Goal: Task Accomplishment & Management: Use online tool/utility

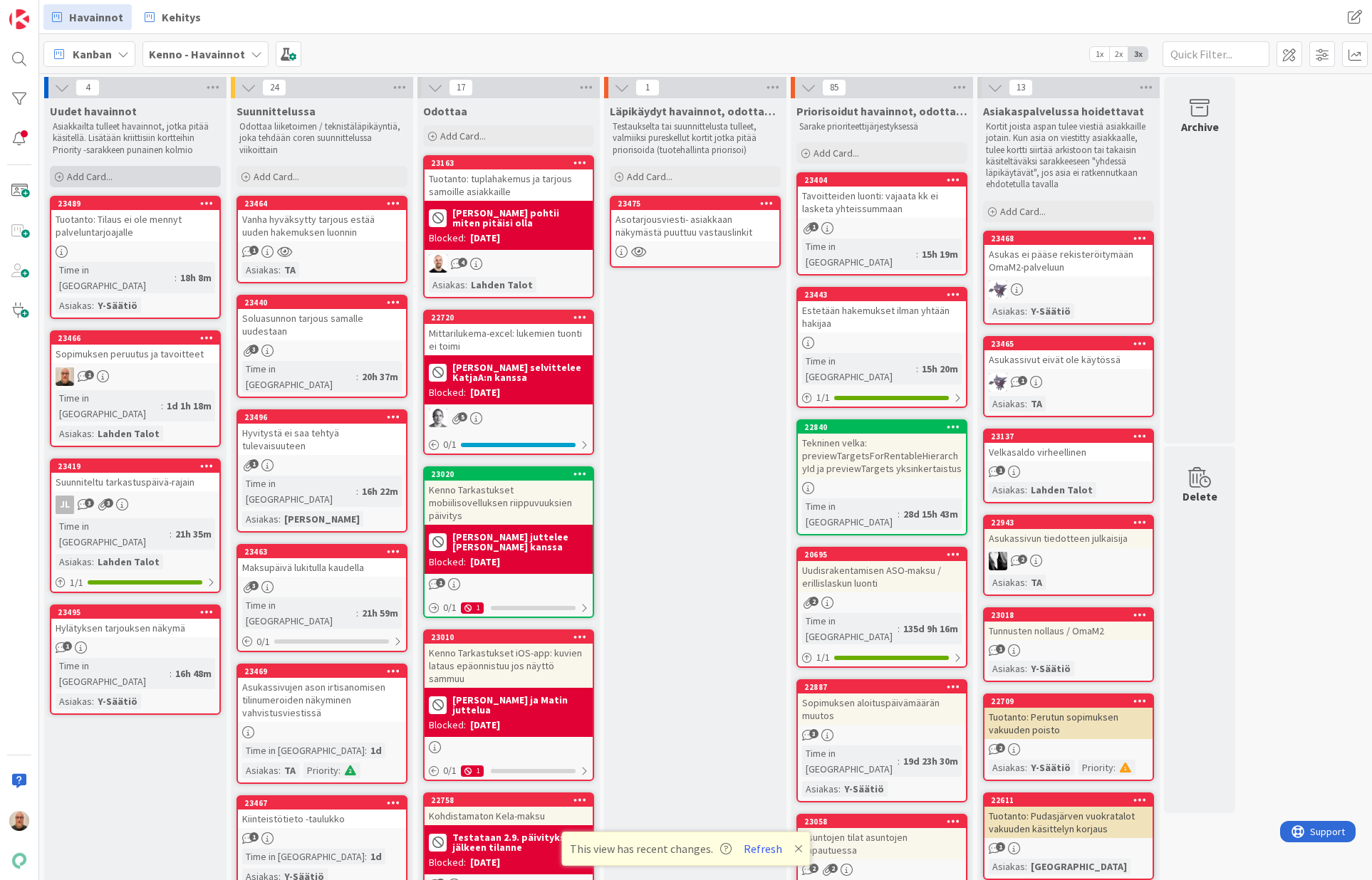
click at [90, 177] on span "Add Card..." at bounding box center [90, 177] width 46 height 13
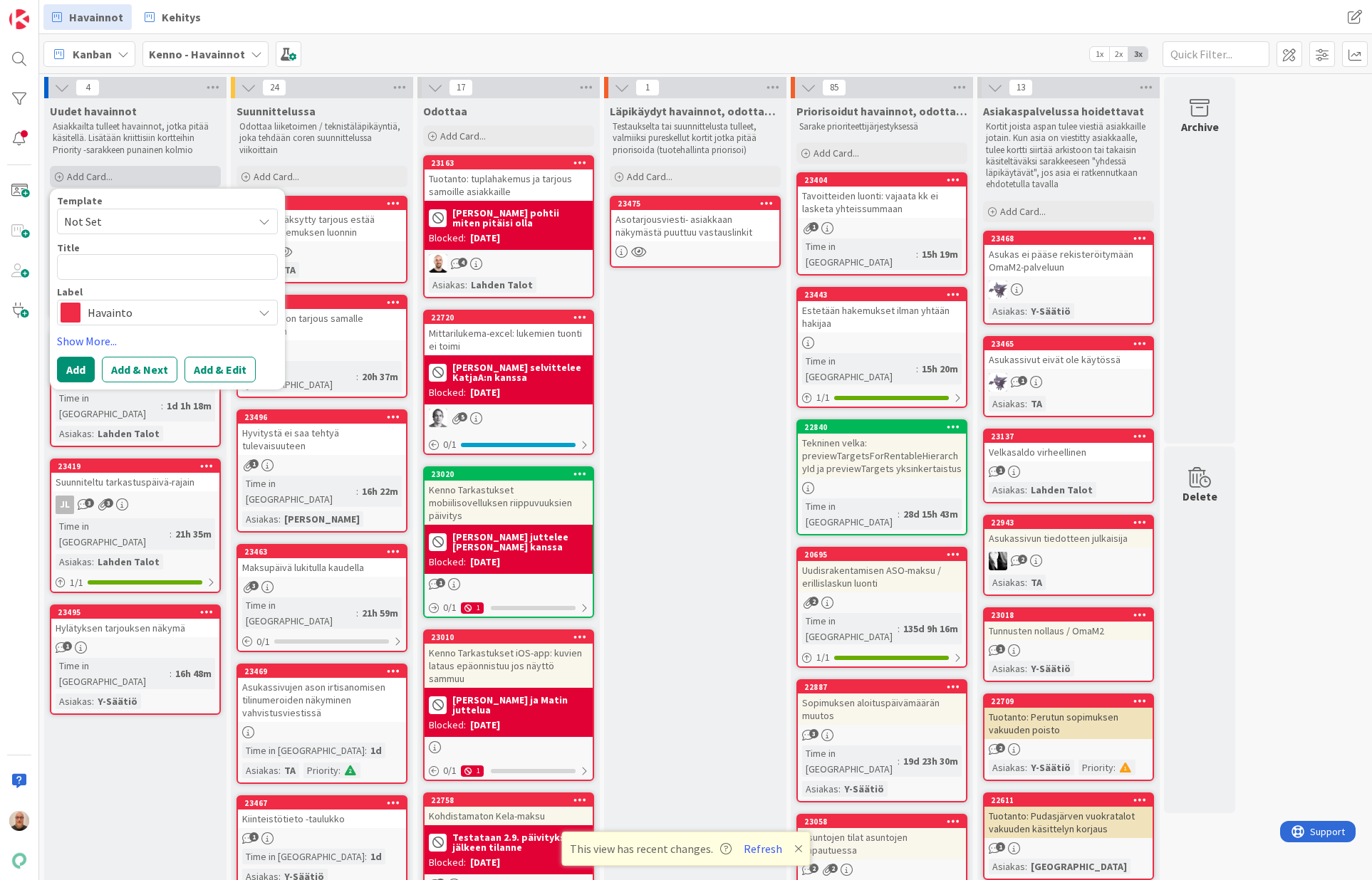
type textarea "x"
type textarea "V"
type textarea "x"
type textarea "Vu"
type textarea "x"
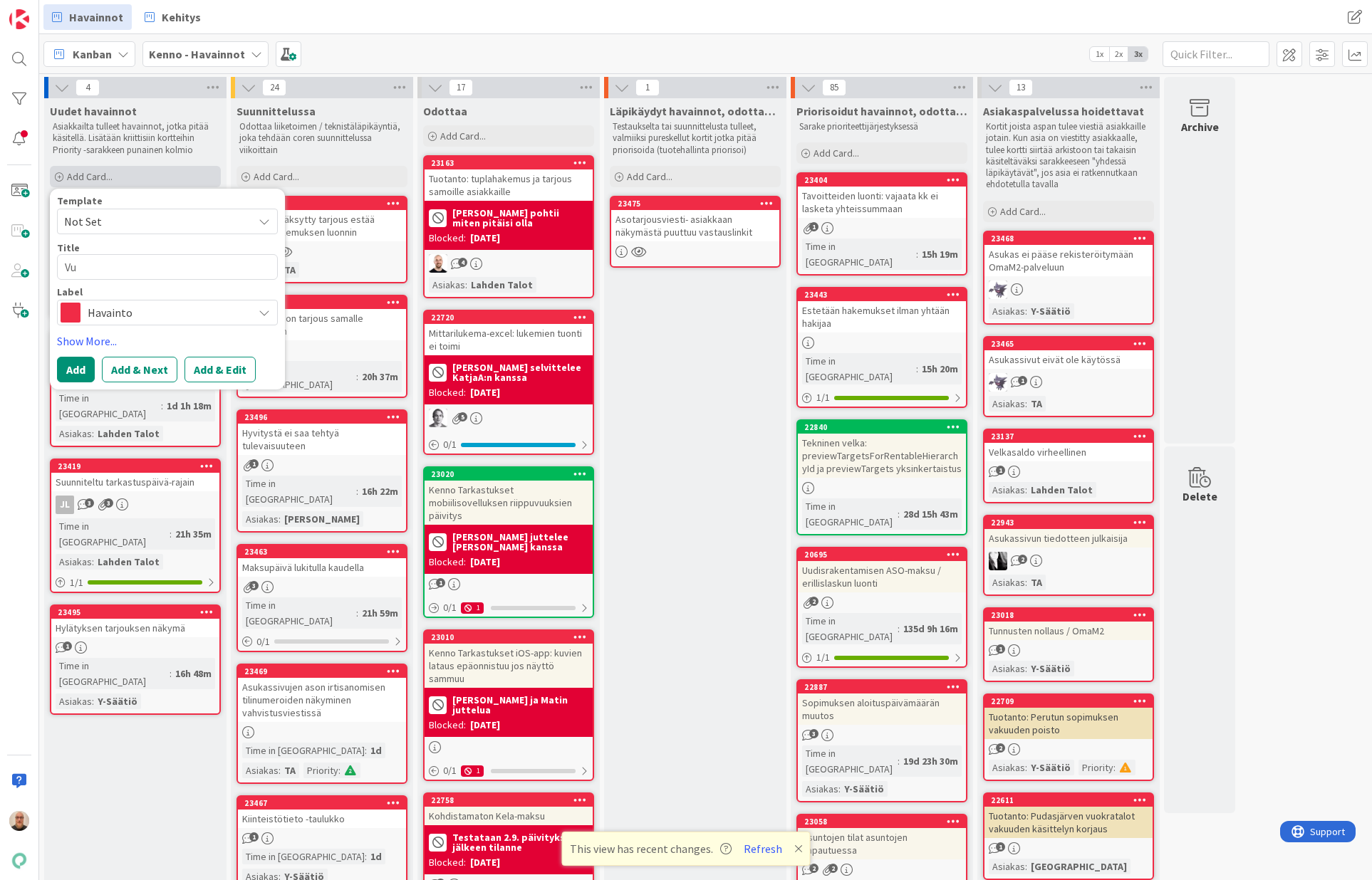
type textarea "Vuo"
type textarea "x"
type textarea "Vuok"
type textarea "x"
type textarea "Vuokr"
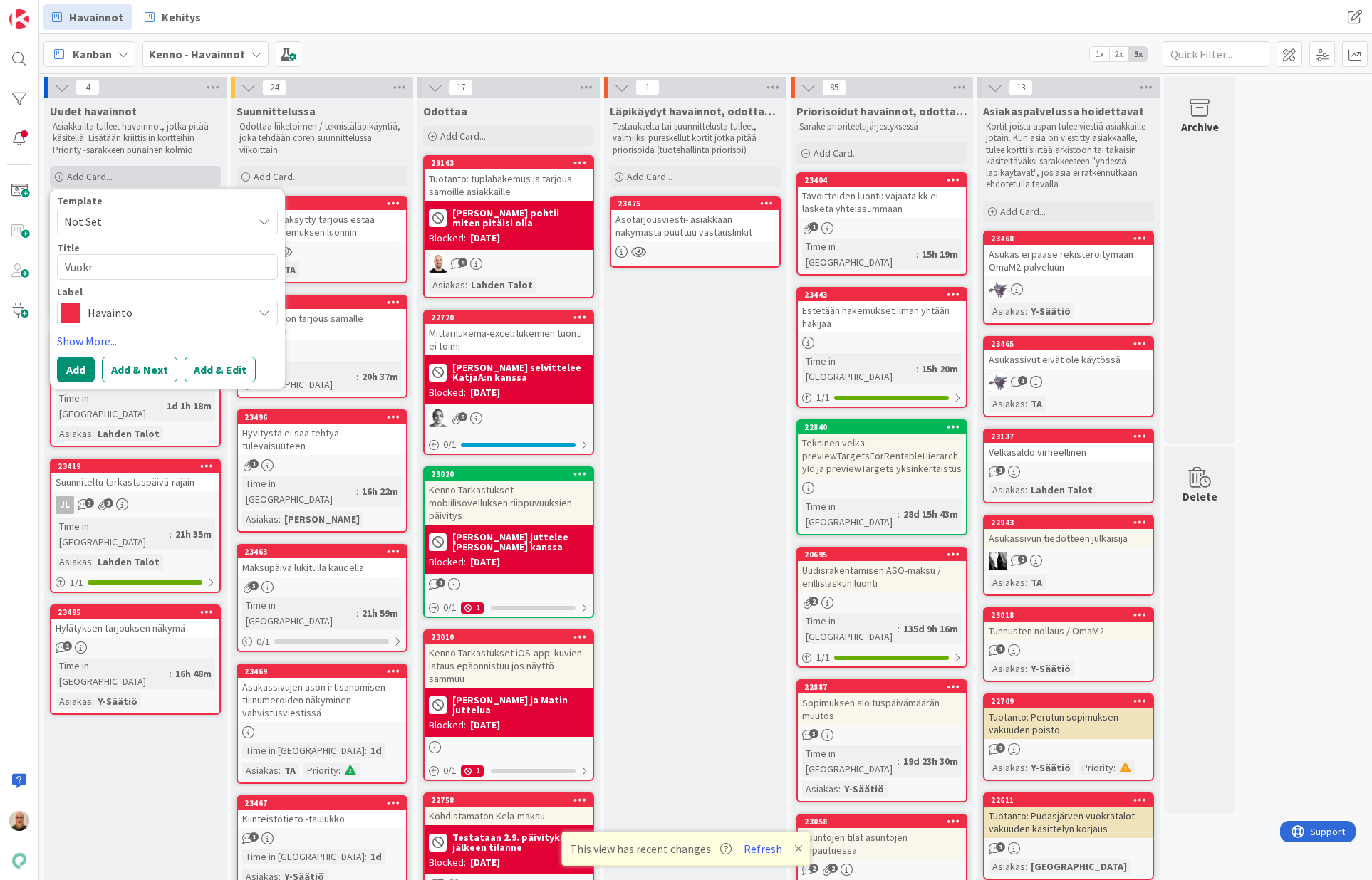
type textarea "x"
type textarea "Vuokra"
type textarea "x"
type textarea "Vuokrat"
type textarea "x"
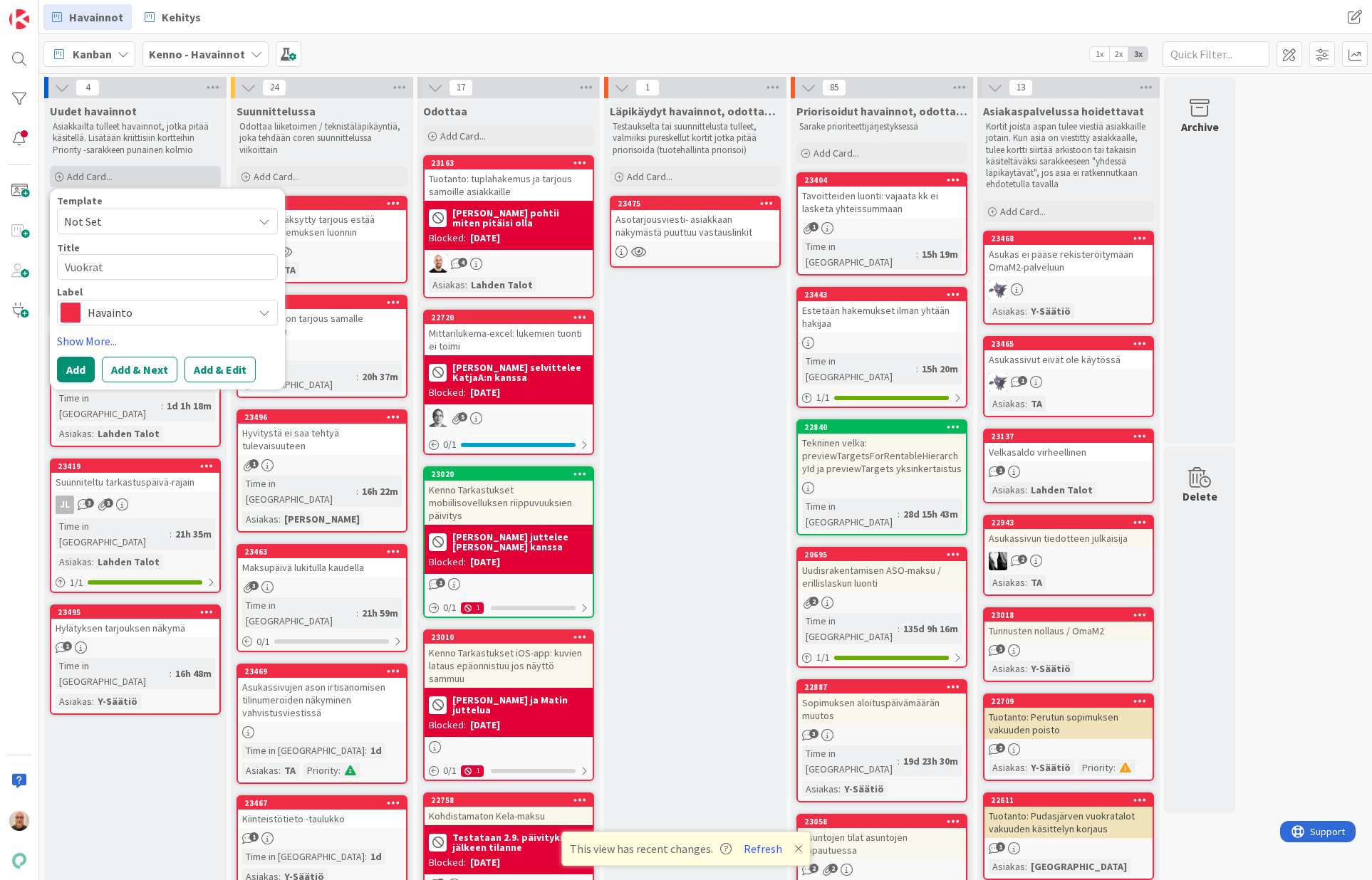
type textarea "Vuokra"
type textarea "x"
type textarea "Vuokrah"
type textarea "x"
type textarea "Vuokraha"
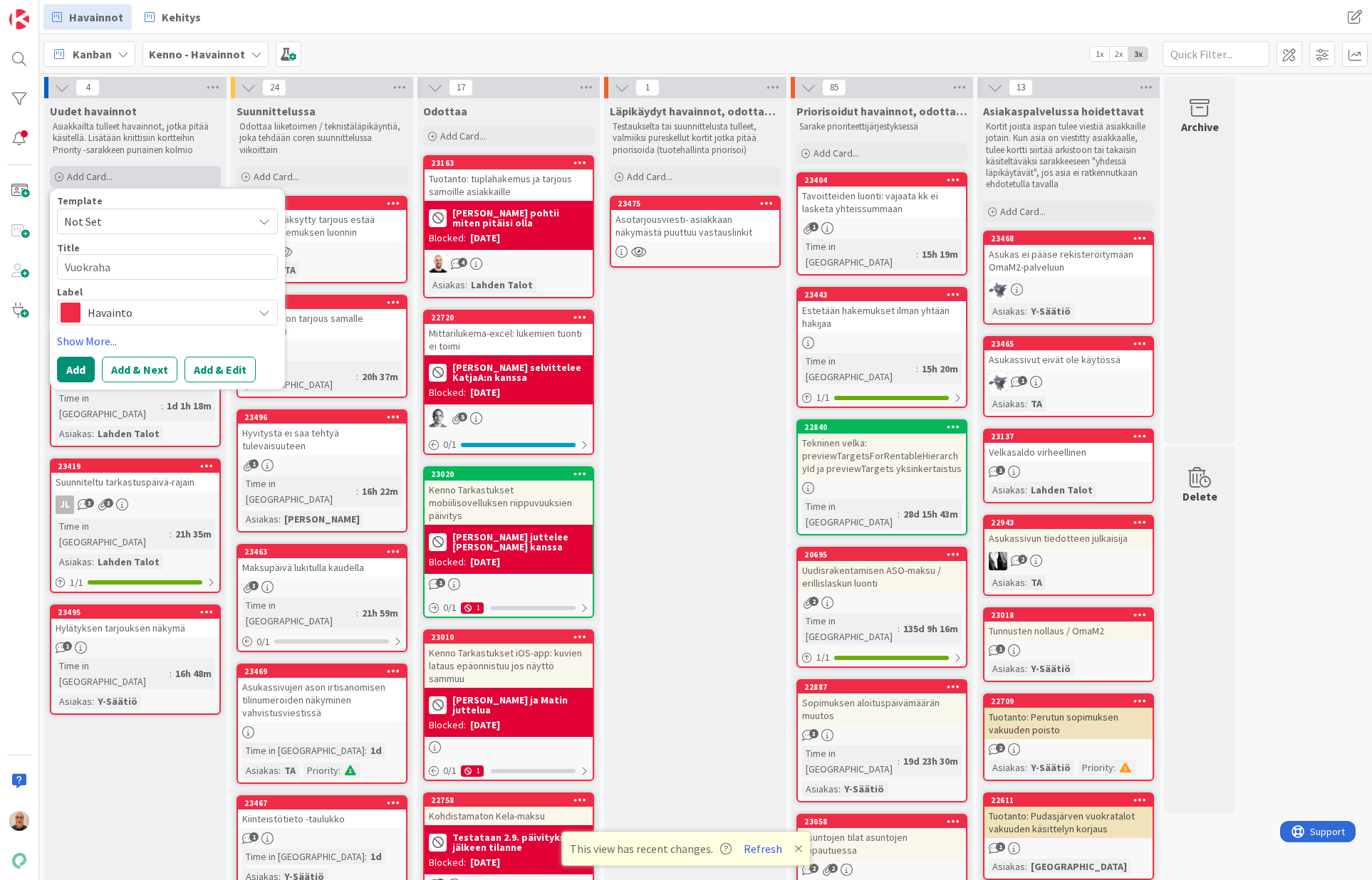
type textarea "x"
type textarea "Vuokrahak"
type textarea "x"
type textarea "Vuokrahake"
type textarea "x"
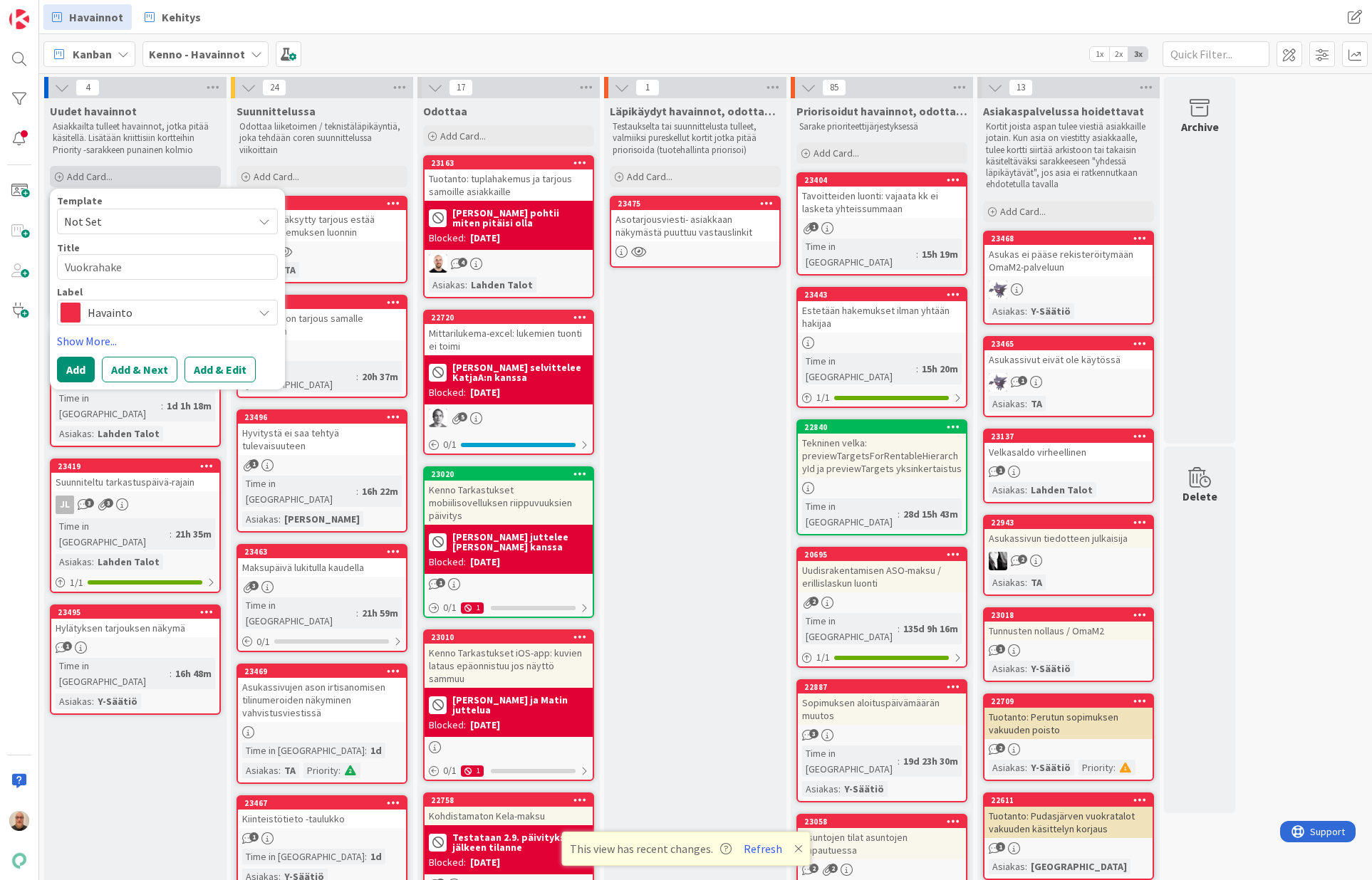
type textarea "Vuokrahakem"
type textarea "x"
type textarea "Vuokrahakemu"
type textarea "x"
type textarea "Vuokrahakemuk"
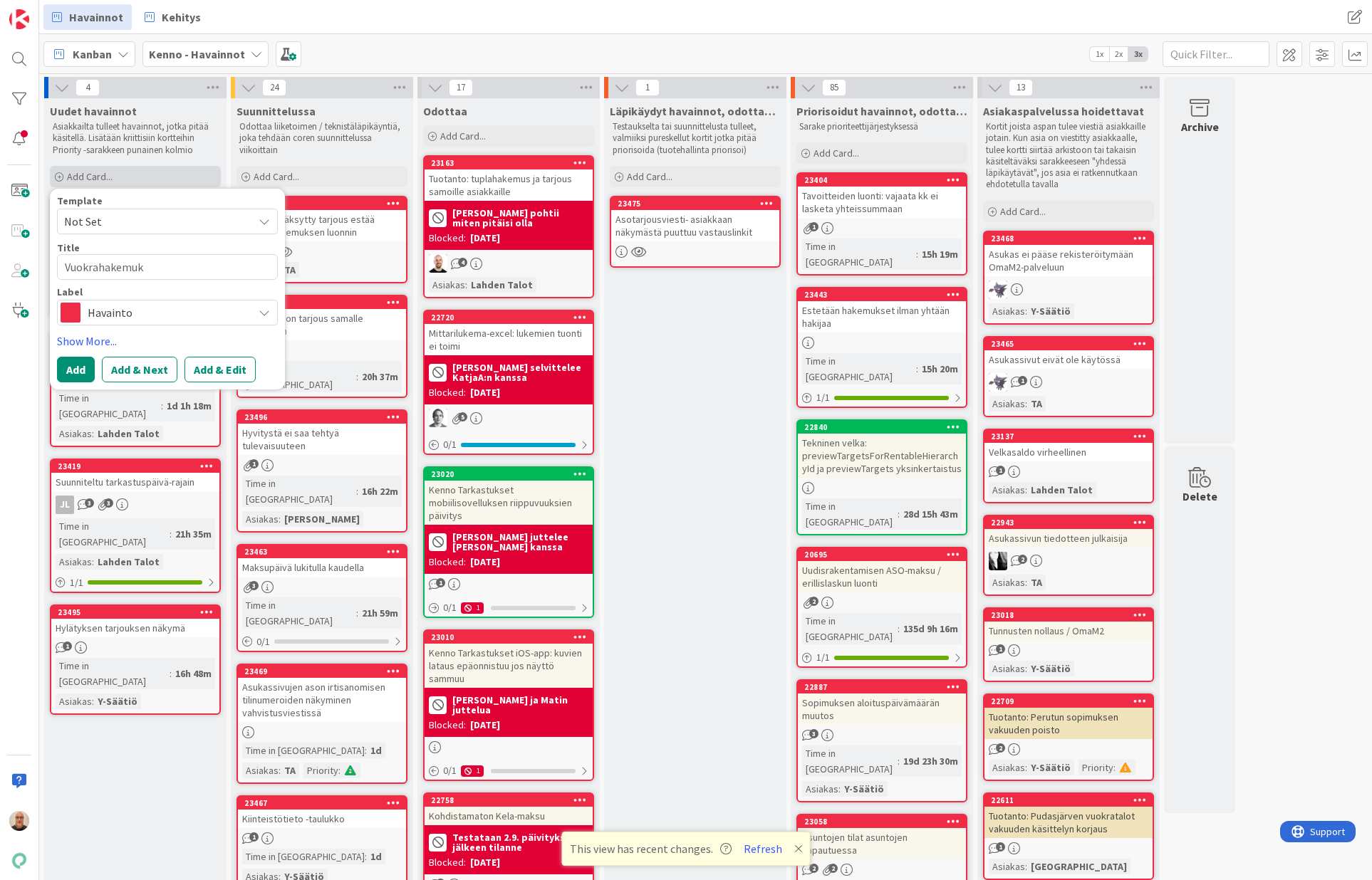
type textarea "x"
type textarea "Vuokrahakemuks"
type textarea "x"
type textarea "Vuokrahakemukse"
type textarea "x"
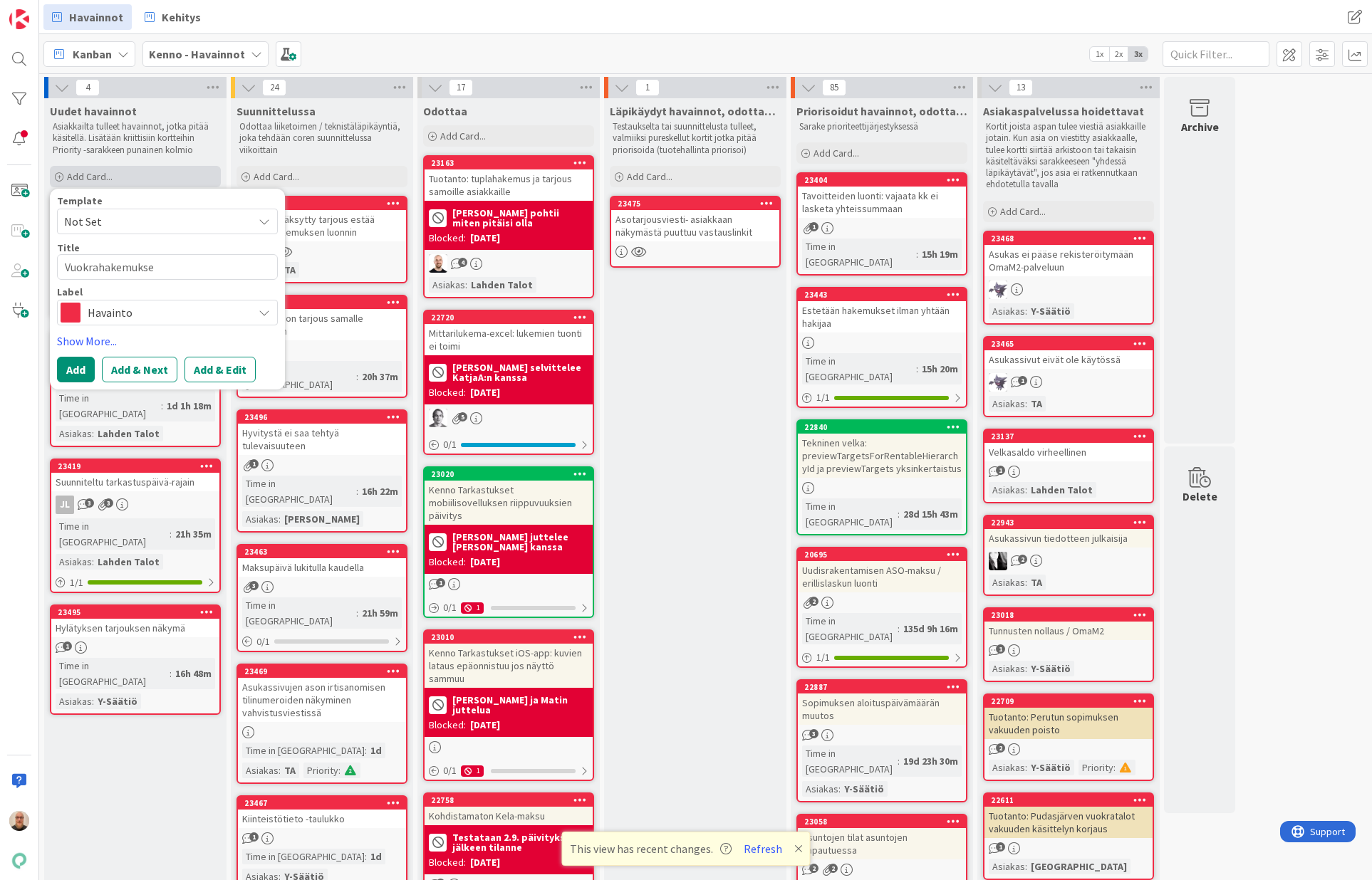
type textarea "Vuokrahakemuksen"
type textarea "x"
type textarea "Vuokrahakemuksen"
type textarea "x"
type textarea "Vuokrahakemuksen m"
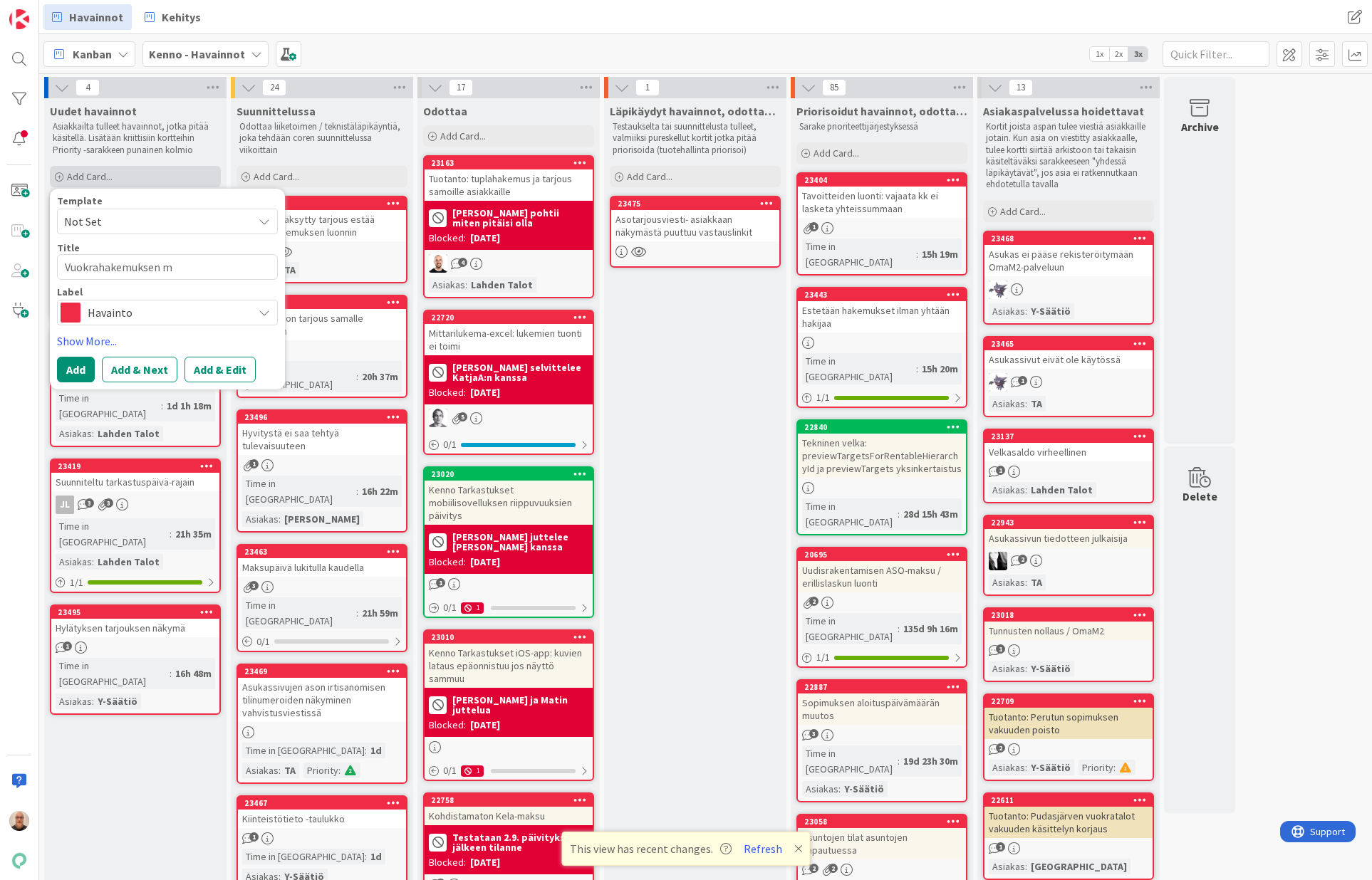
type textarea "x"
type textarea "Vuokrahakemuksen mu"
type textarea "x"
type textarea "Vuokrahakemuksen muo"
type textarea "x"
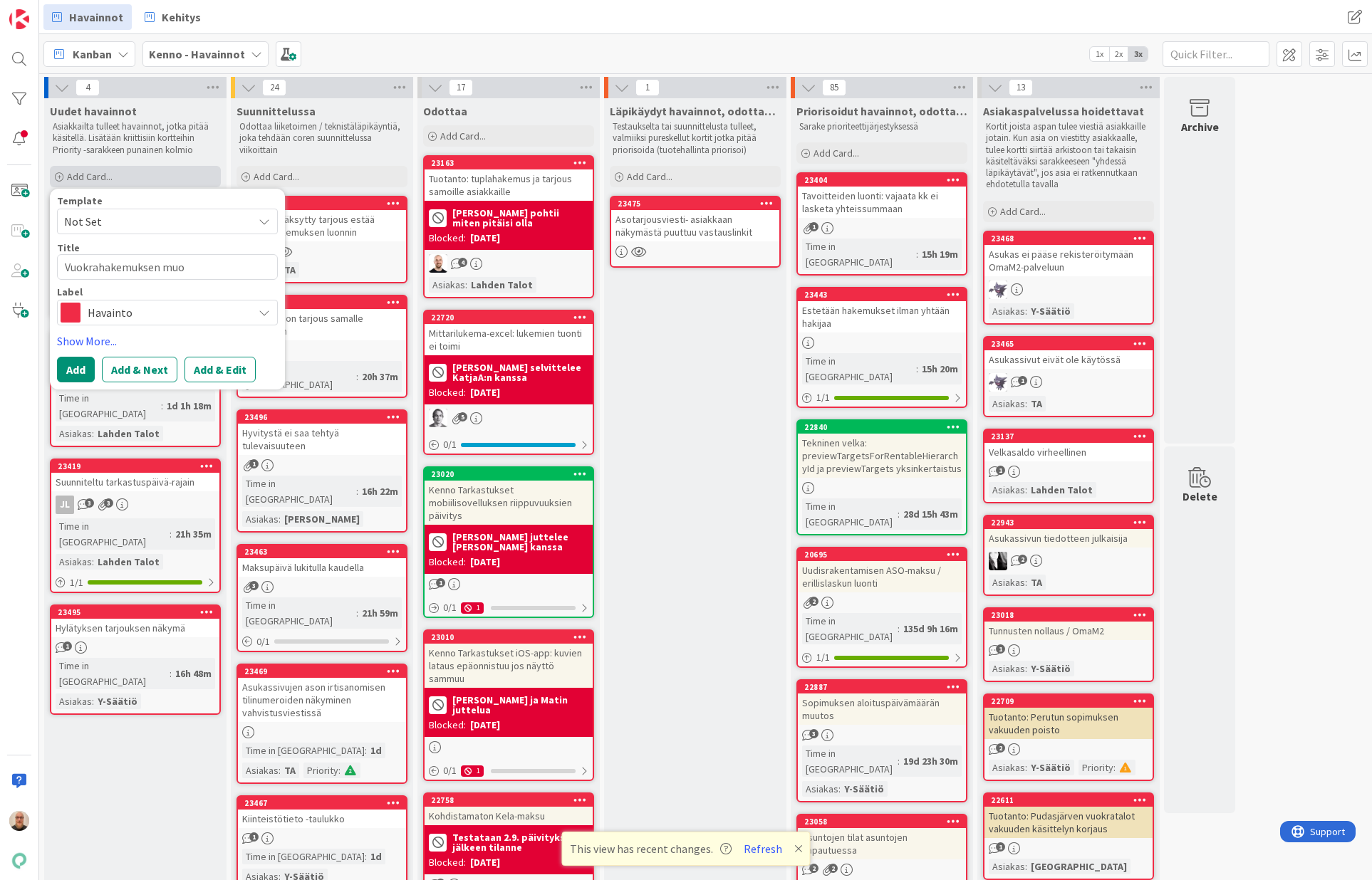
type textarea "Vuokrahakemuksen muok"
type textarea "x"
type textarea "Vuokrahakemuksen muokk"
type textarea "x"
type textarea "Vuokrahakemuksen muokka"
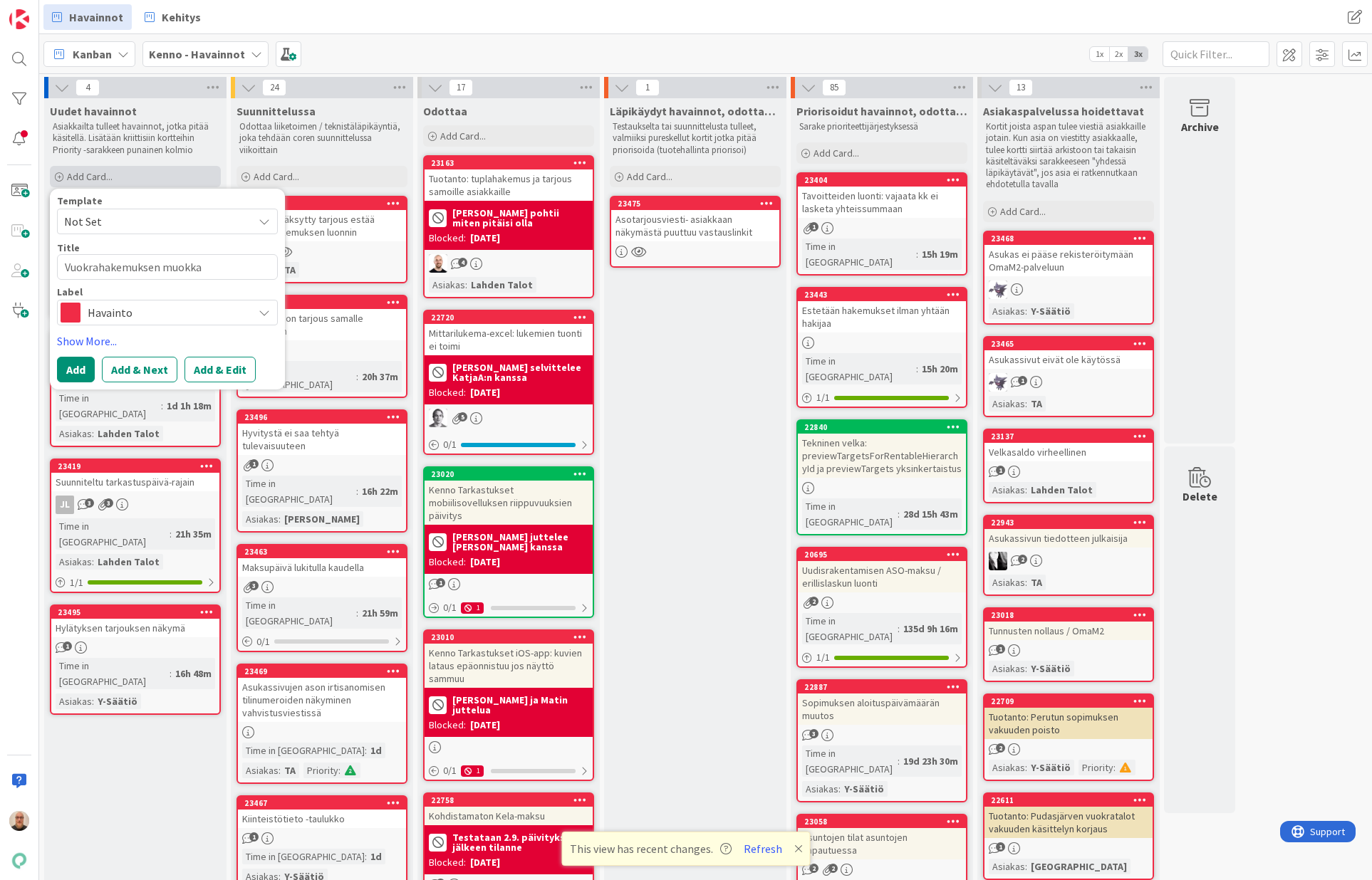
type textarea "x"
type textarea "Vuokrahakemuksen muokkau"
type textarea "x"
type textarea "Vuokrahakemuksen muokkaus"
type textarea "x"
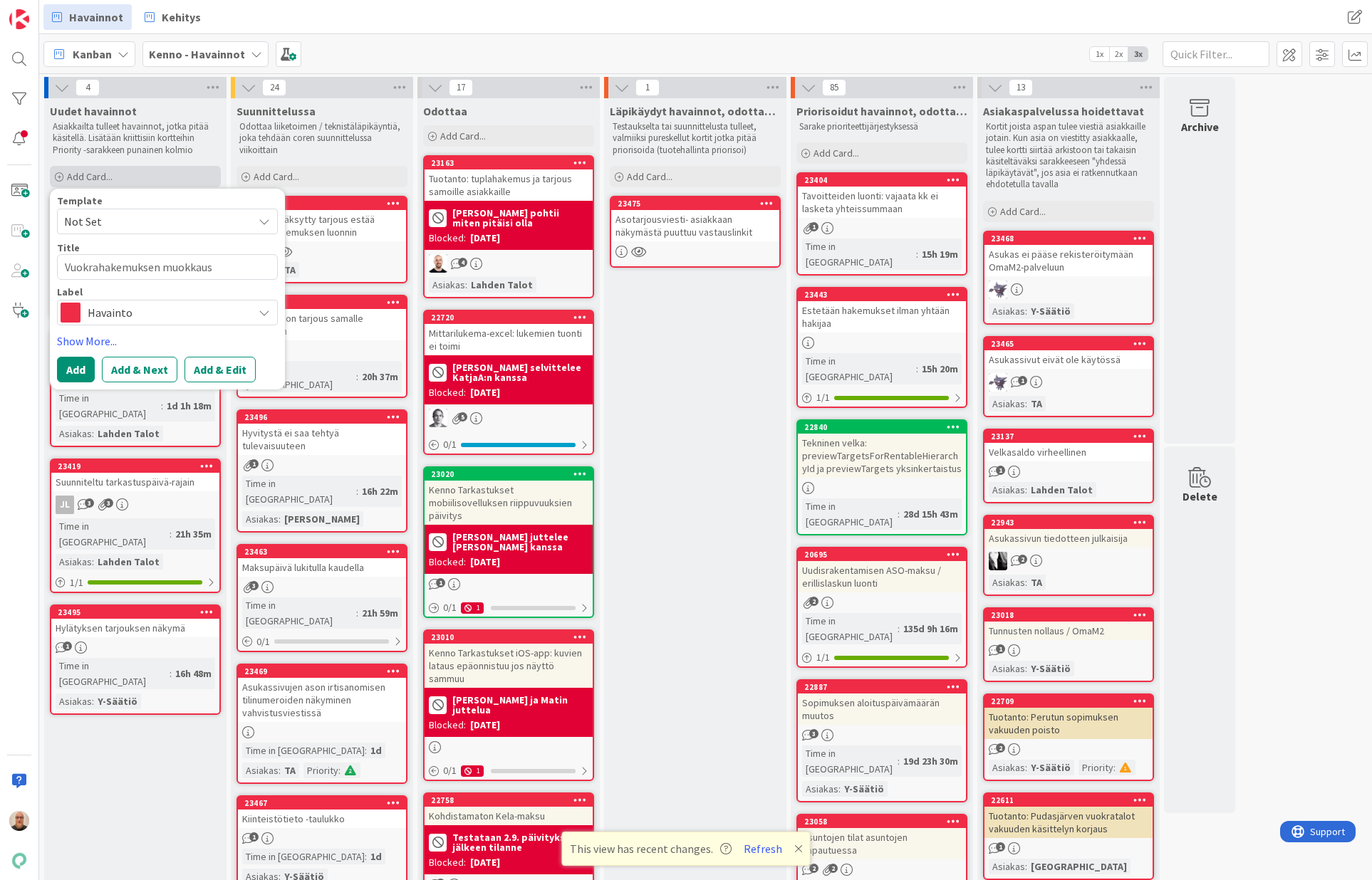
type textarea "Vuokrahakemuksen muokkaus"
type textarea "x"
type textarea "Vuokrahakemuksen muokkaus Y"
type textarea "x"
type textarea "Vuokrahakemuksen muokkaus Y-"
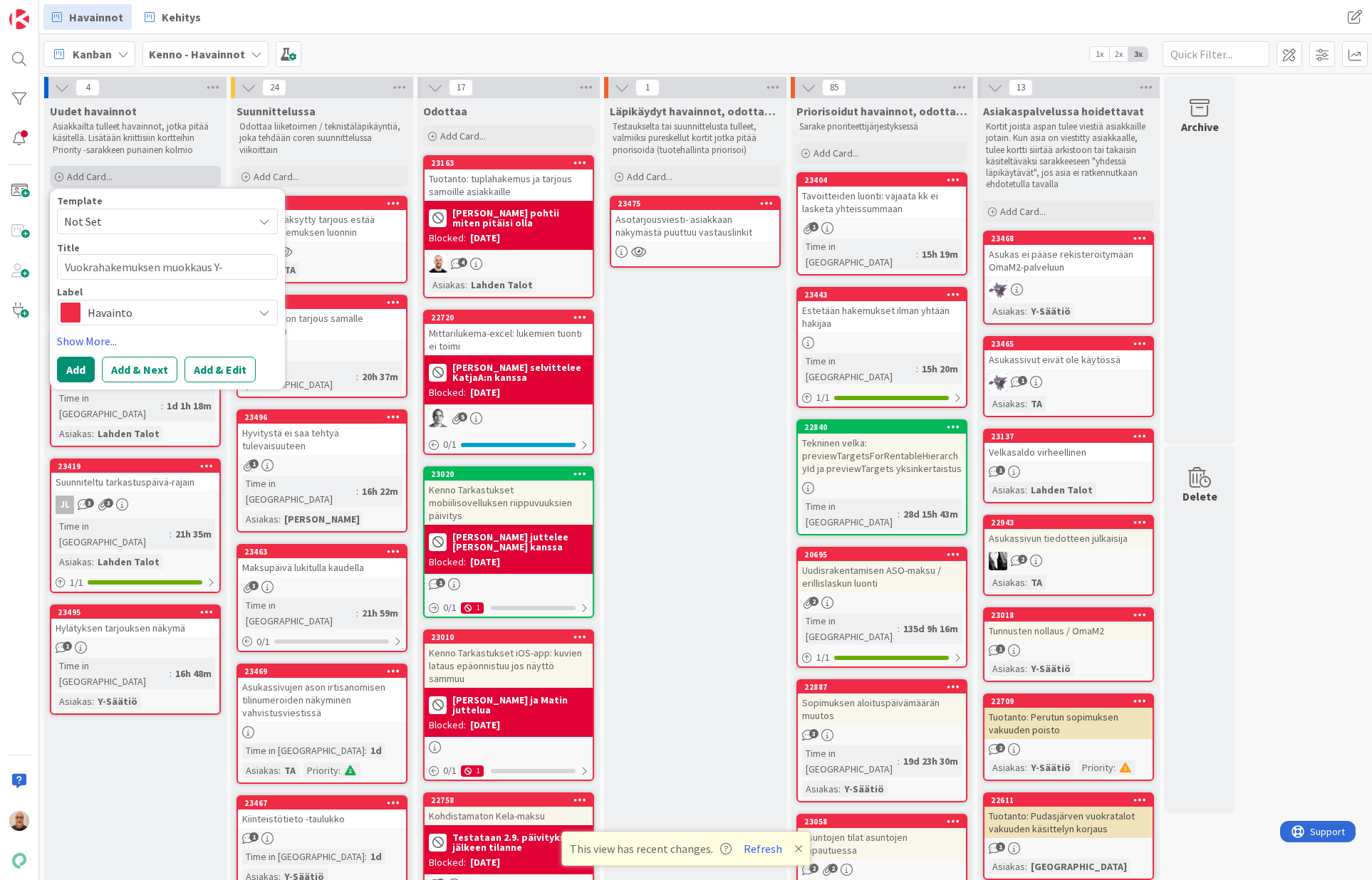
type textarea "x"
type textarea "Vuokrahakemuksen muokkaus Y-d"
type textarea "x"
type textarea "Vuokrahakemuksen muokkaus Y-d'"
type textarea "x"
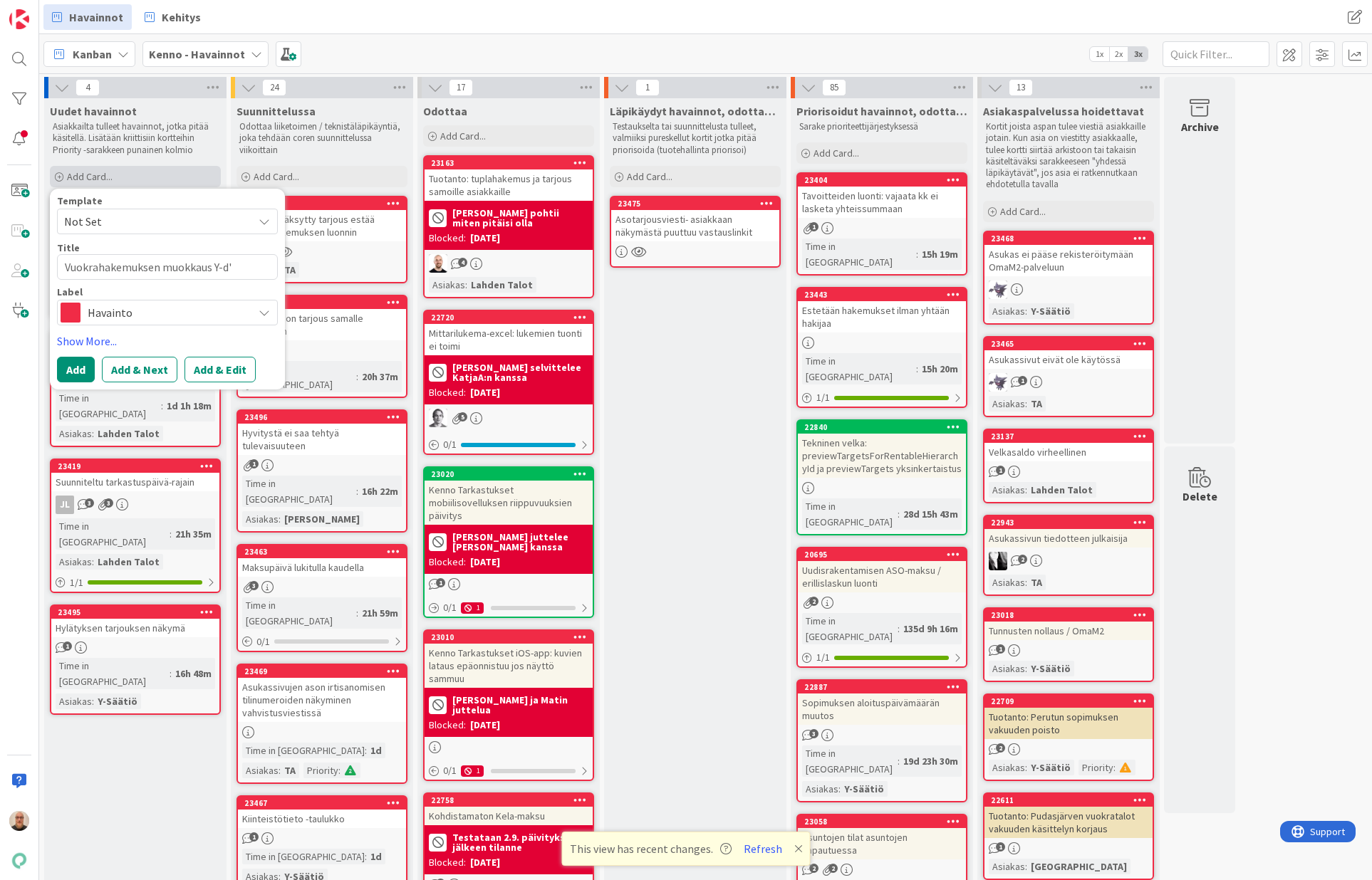
type textarea "Vuokrahakemuksen muokkaus Y-d"
type textarea "x"
type textarea "Vuokrahakemuksen muokkaus Y-"
type textarea "x"
type textarea "Vuokrahakemuksen muokkaus Y"
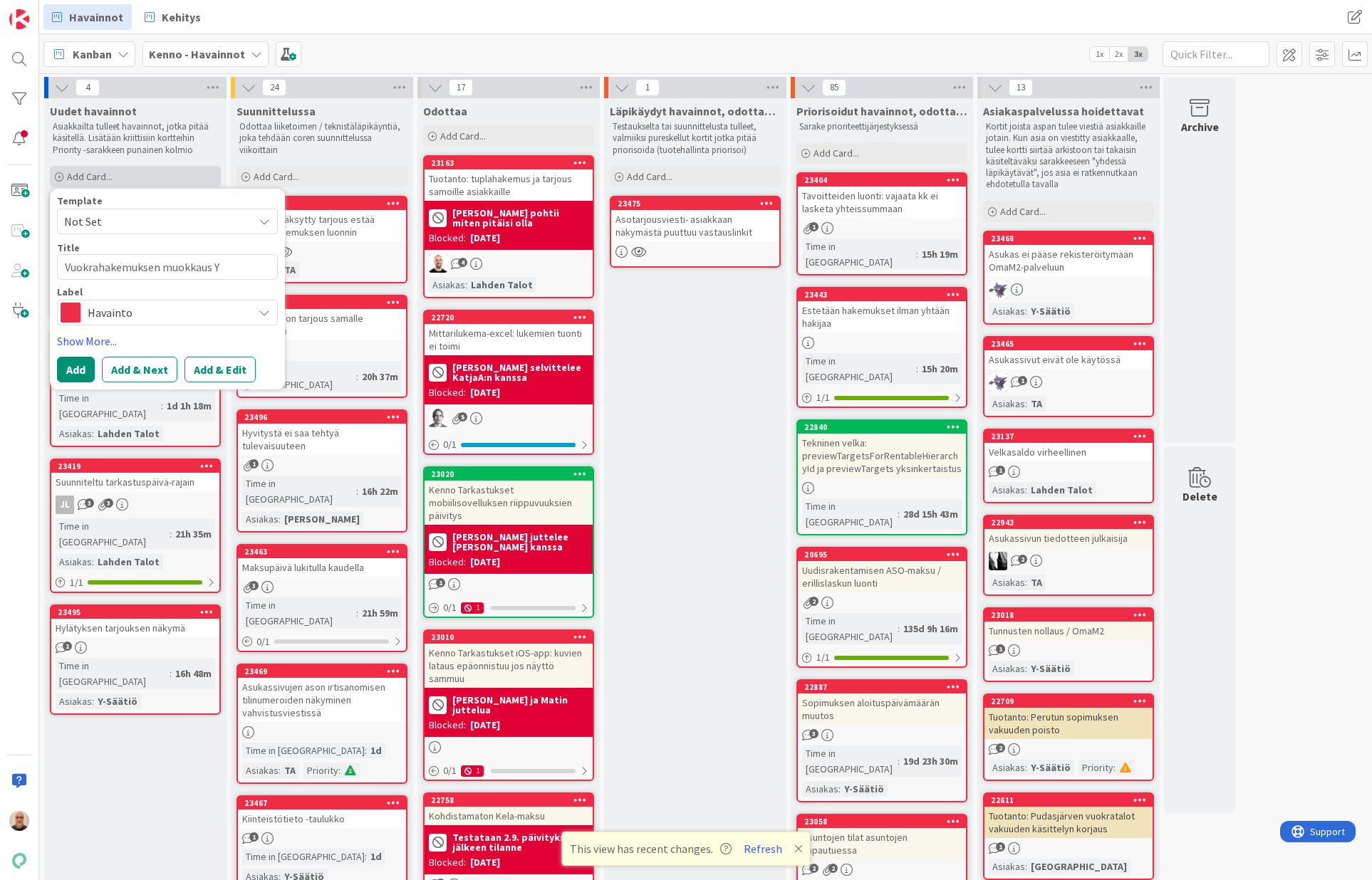
type textarea "x"
type textarea "Vuokrahakemuksen muokkaus Y+"
type textarea "x"
type textarea "Vuokrahakemuksen muokkaus Y"
type textarea "x"
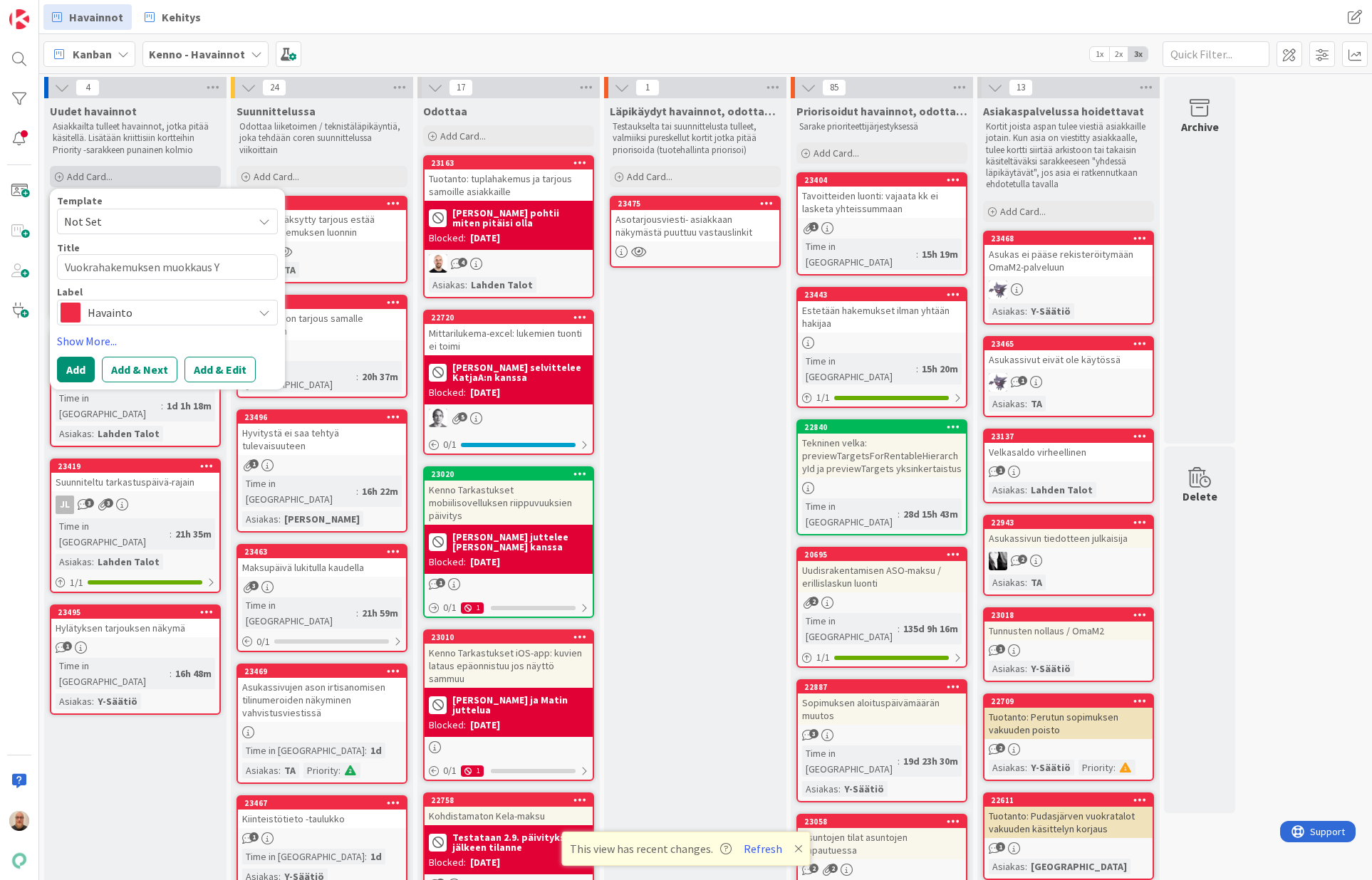
type textarea "Vuokrahakemuksen muokkaus Y-"
type textarea "x"
type textarea "Vuokrahakemuksen muokkaus Y-s"
type textarea "x"
type textarea "Vuokrahakemuksen muokkaus Y-sä"
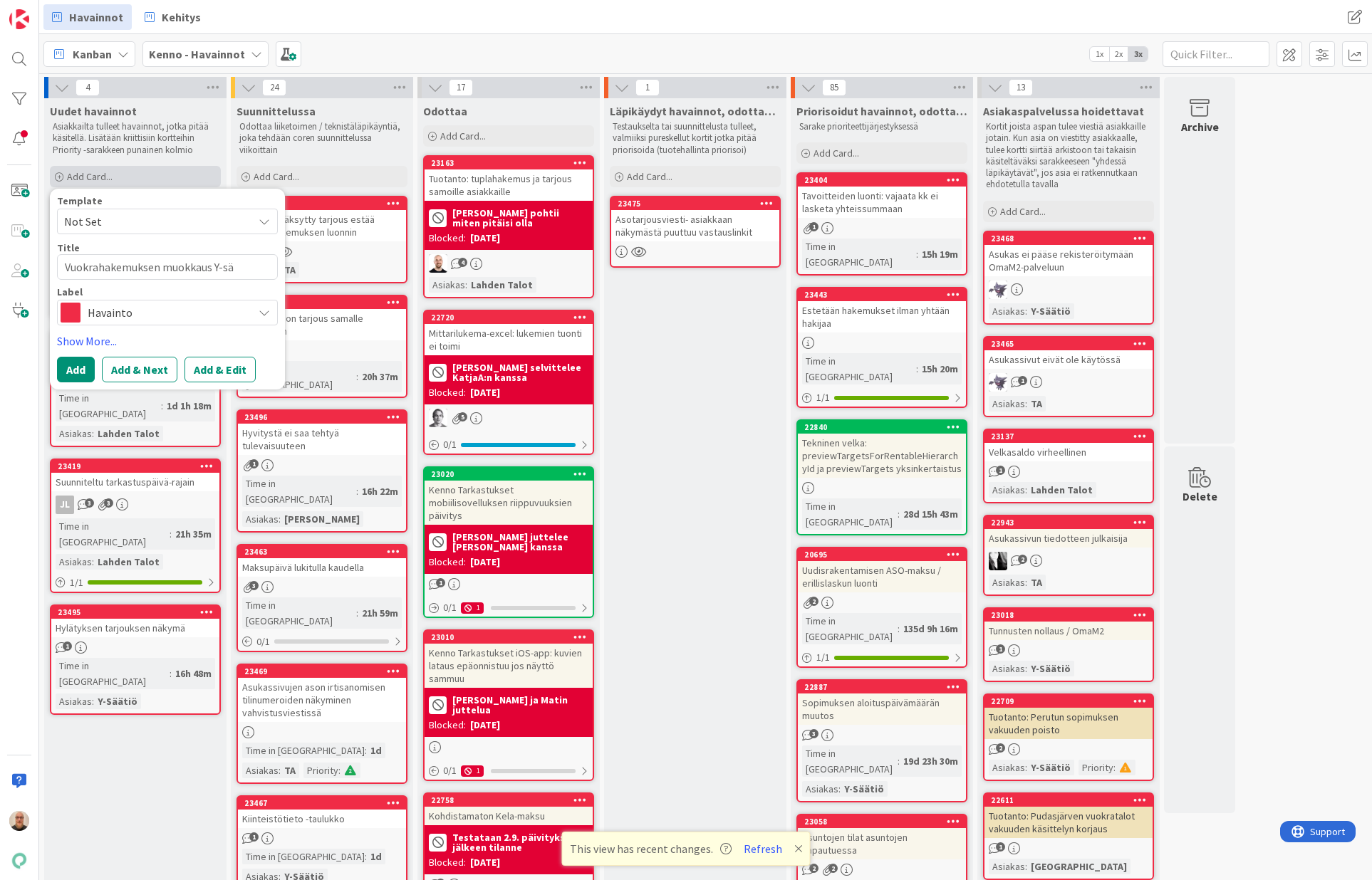
type textarea "x"
type textarea "Vuokrahakemuksen muokkaus Y-sää"
type textarea "x"
type textarea "Vuokrahakemuksen muokkaus Y-säät"
type textarea "x"
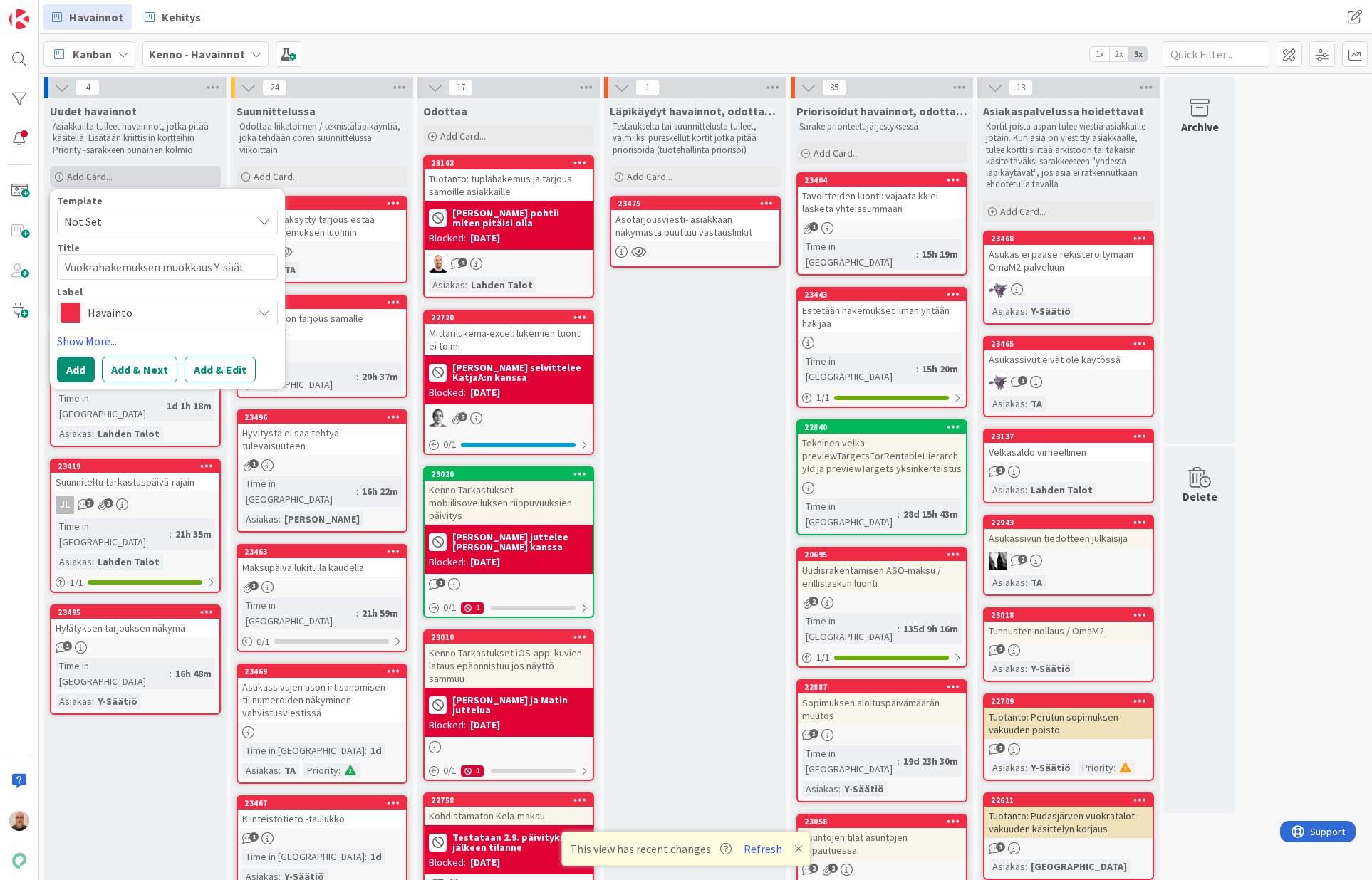
type textarea "Vuokrahakemuksen muokkaus Y-sääti"
type textarea "x"
type textarea "Vuokrahakemuksen muokkaus Y-säätil"
type textarea "x"
type textarea "Vuokrahakemuksen muokkaus Y-säätiln"
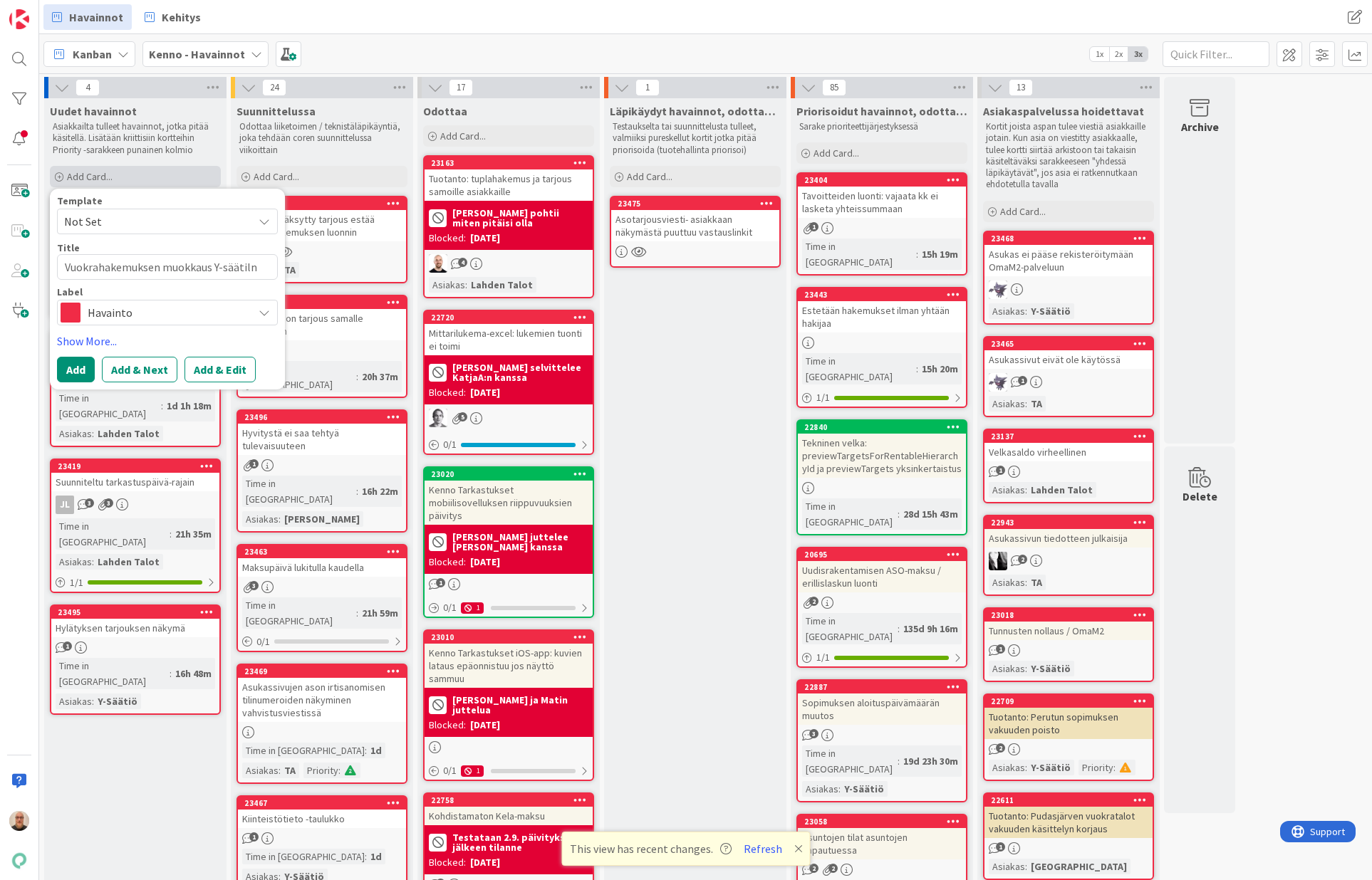
type textarea "x"
type textarea "Vuokrahakemuksen muokkaus Y-säätil"
type textarea "x"
type textarea "Vuokrahakemuksen muokkaus Y-sääti"
type textarea "x"
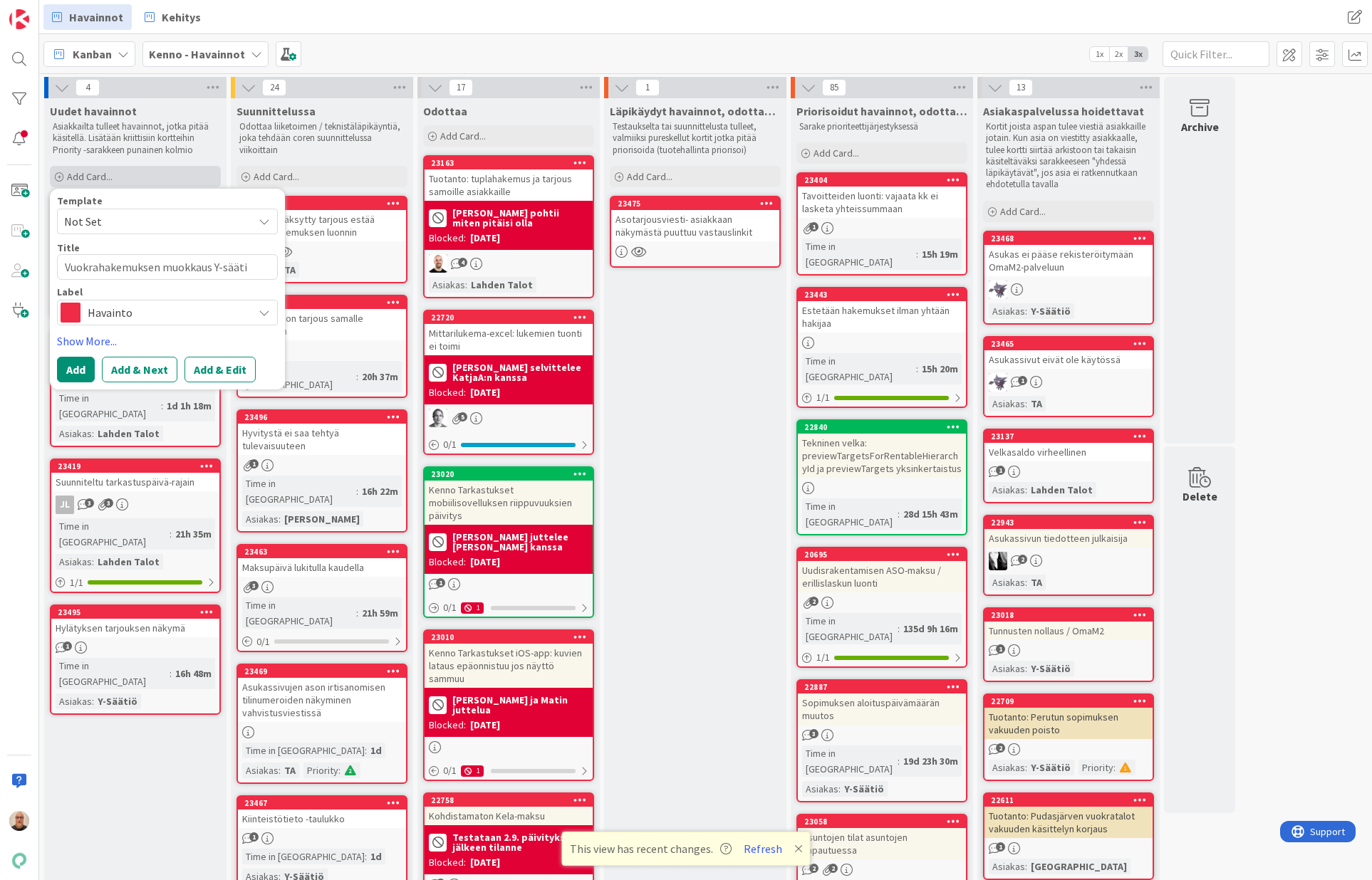
type textarea "Vuokrahakemuksen muokkaus Y-säätiö"
type textarea "x"
type textarea "Vuokrahakemuksen muokkaus Y-säätiön"
type textarea "x"
type textarea "Vuokrahakemuksen muokkaus Y-säätiön"
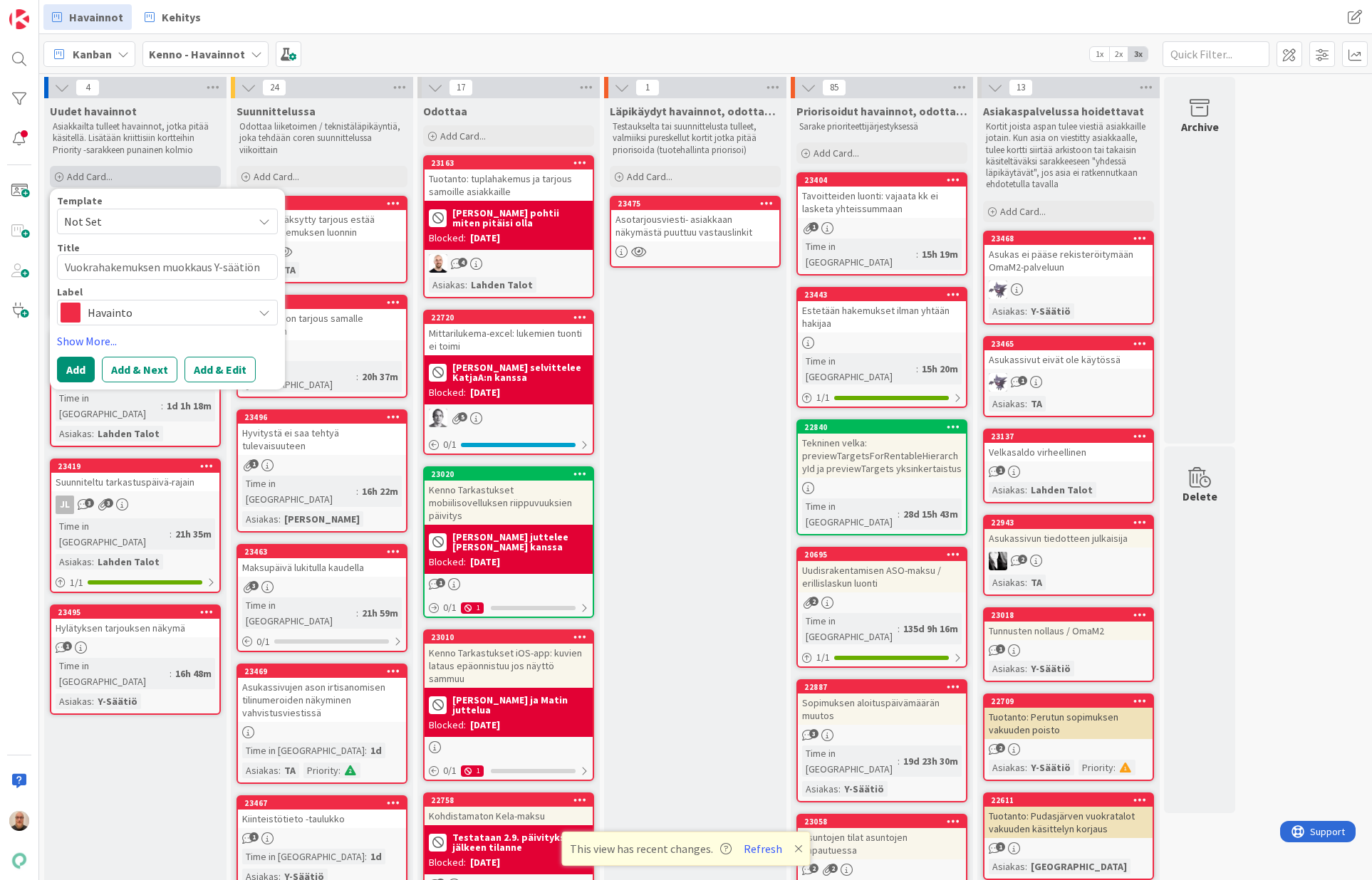
type textarea "x"
type textarea "Vuokrahakemuksen muokkaus Y-säätiön l"
type textarea "x"
type textarea "Vuokrahakemuksen muokkaus Y-säätiön lo"
type textarea "x"
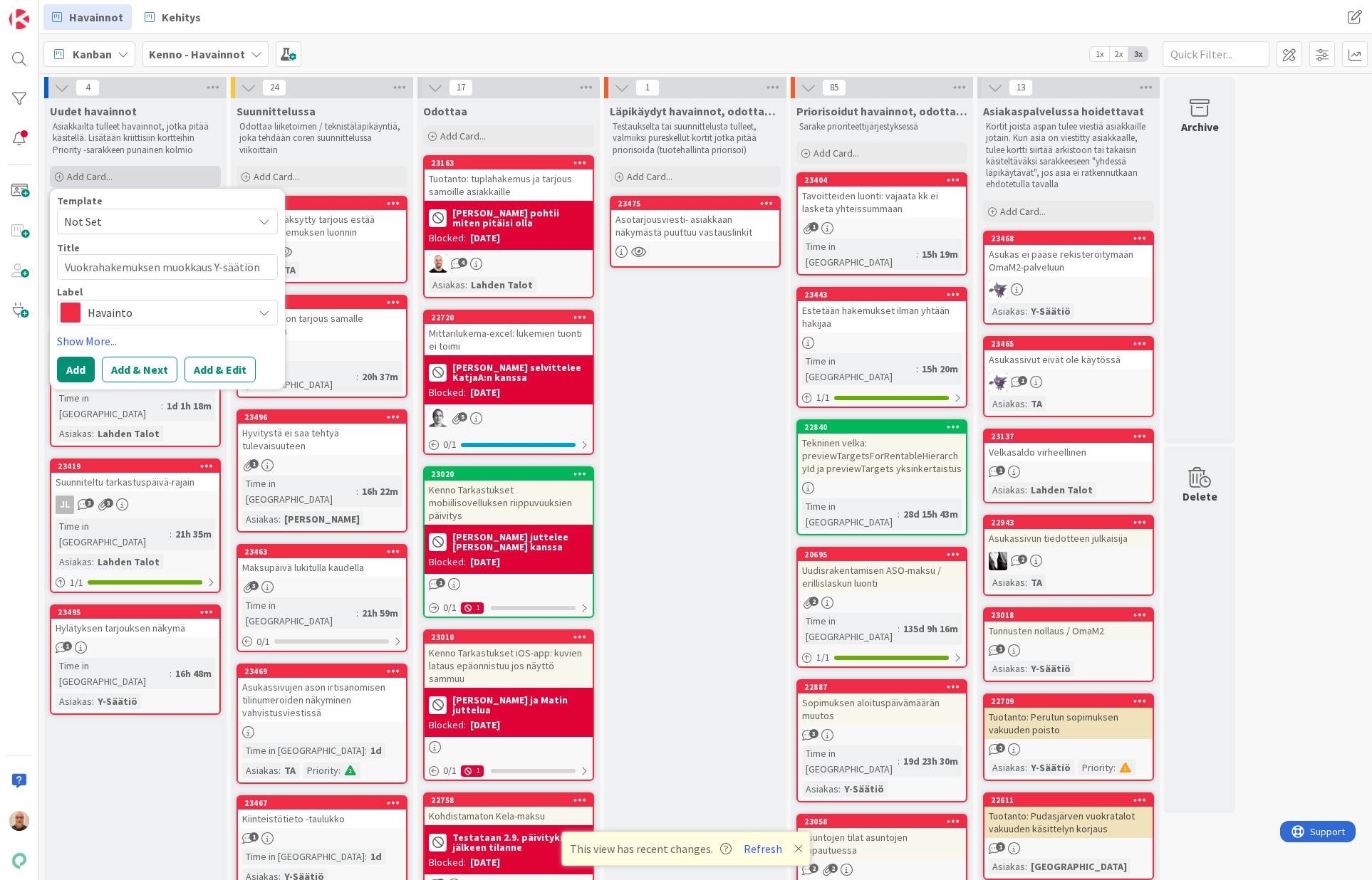
type textarea "Vuokrahakemuksen muokkaus Y-säätiön lom"
type textarea "x"
type textarea "Vuokrahakemuksen muokkaus Y-säätiön loma"
type textarea "x"
type textarea "Vuokrahakemuksen muokkaus Y-säätiön lomak"
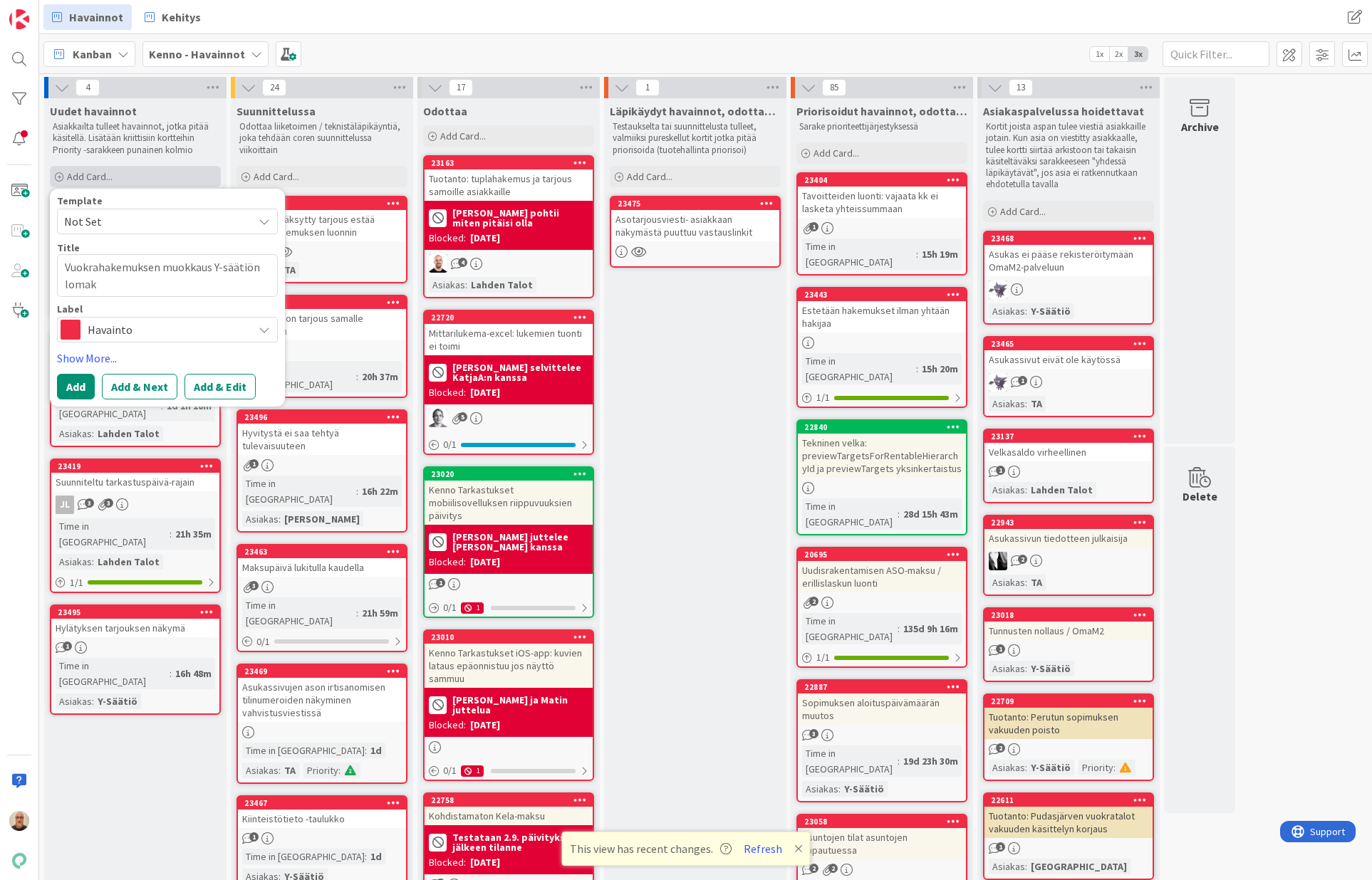
type textarea "x"
type textarea "Vuokrahakemuksen muokkaus Y-säätiön lomakk"
type textarea "x"
type textarea "Vuokrahakemuksen muokkaus Y-säätiön lomakke"
type textarea "x"
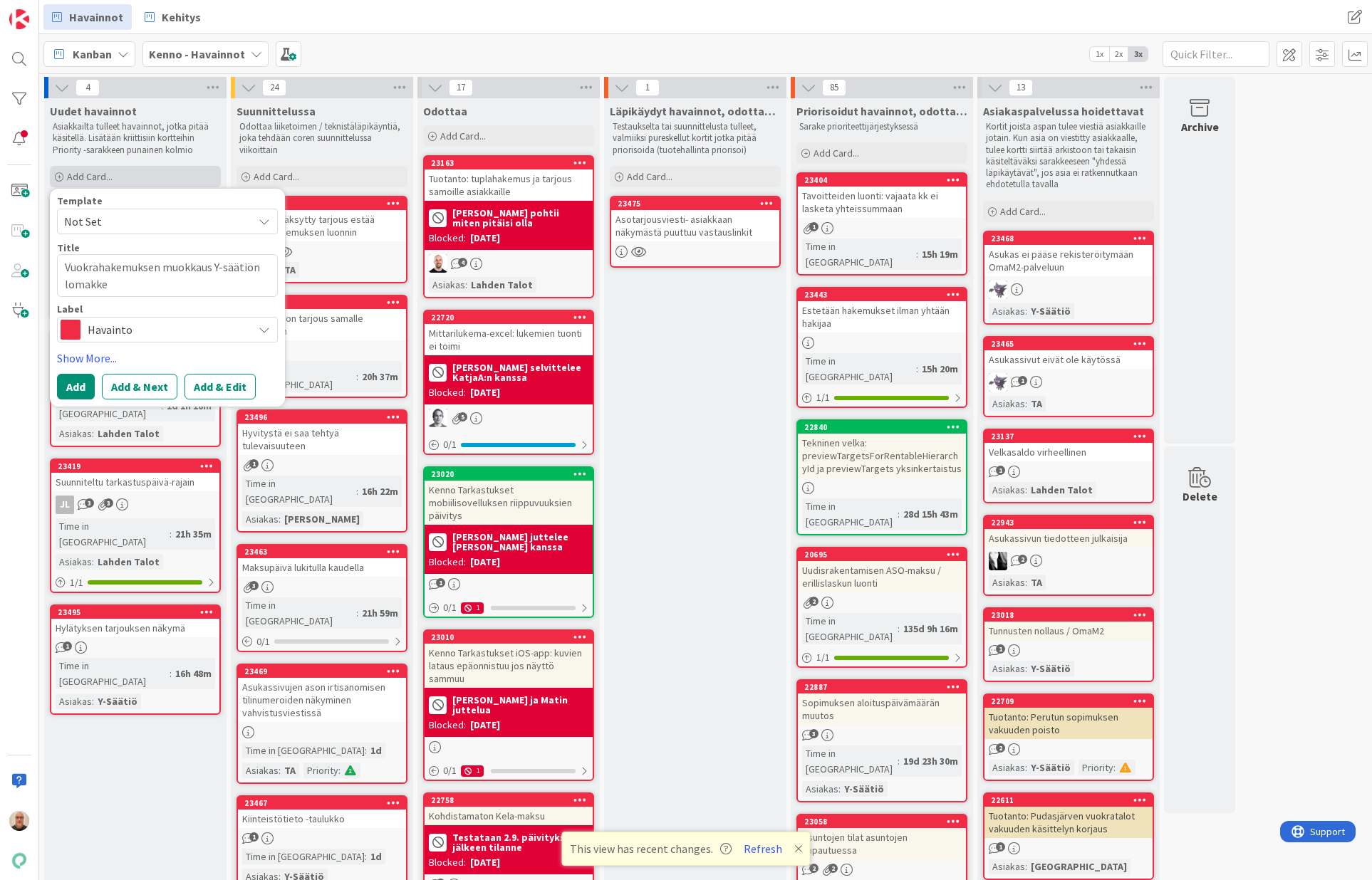
type textarea "Vuokrahakemuksen muokkaus Y-säätiön lomakkee"
type textarea "x"
type textarea "Vuokrahakemuksen muokkaus Y-säätiön lomakkeel"
type textarea "x"
type textarea "Vuokrahakemuksen muokkaus Y-säätiön lomakkeell"
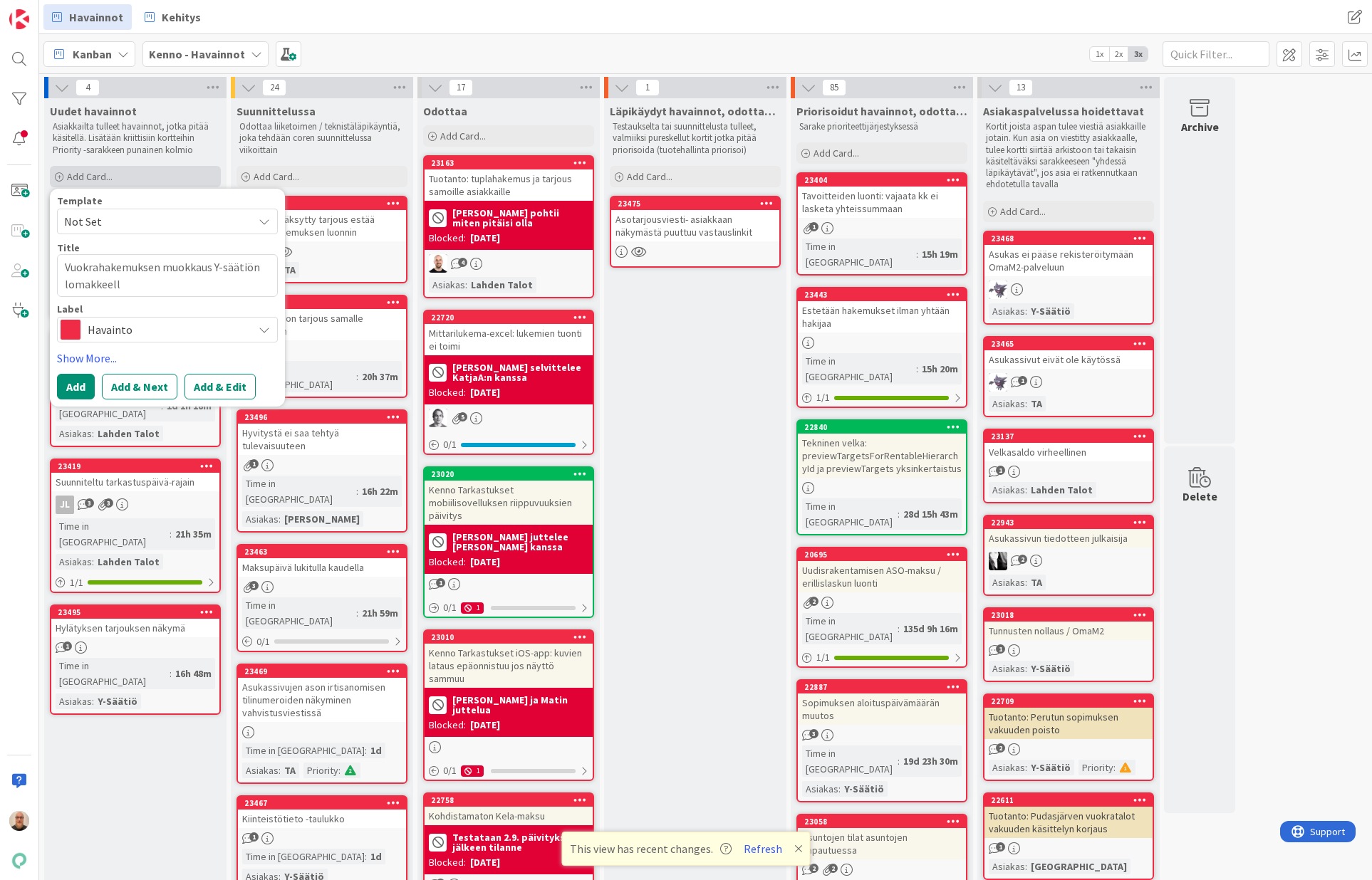
type textarea "x"
type textarea "Vuokrahakemuksen muokkaus Y-säätiön lomakkeella"
type textarea "x"
type textarea "Vuokrahakemuksen muokkaus Y-säätiön lomakkeella"
type textarea "x"
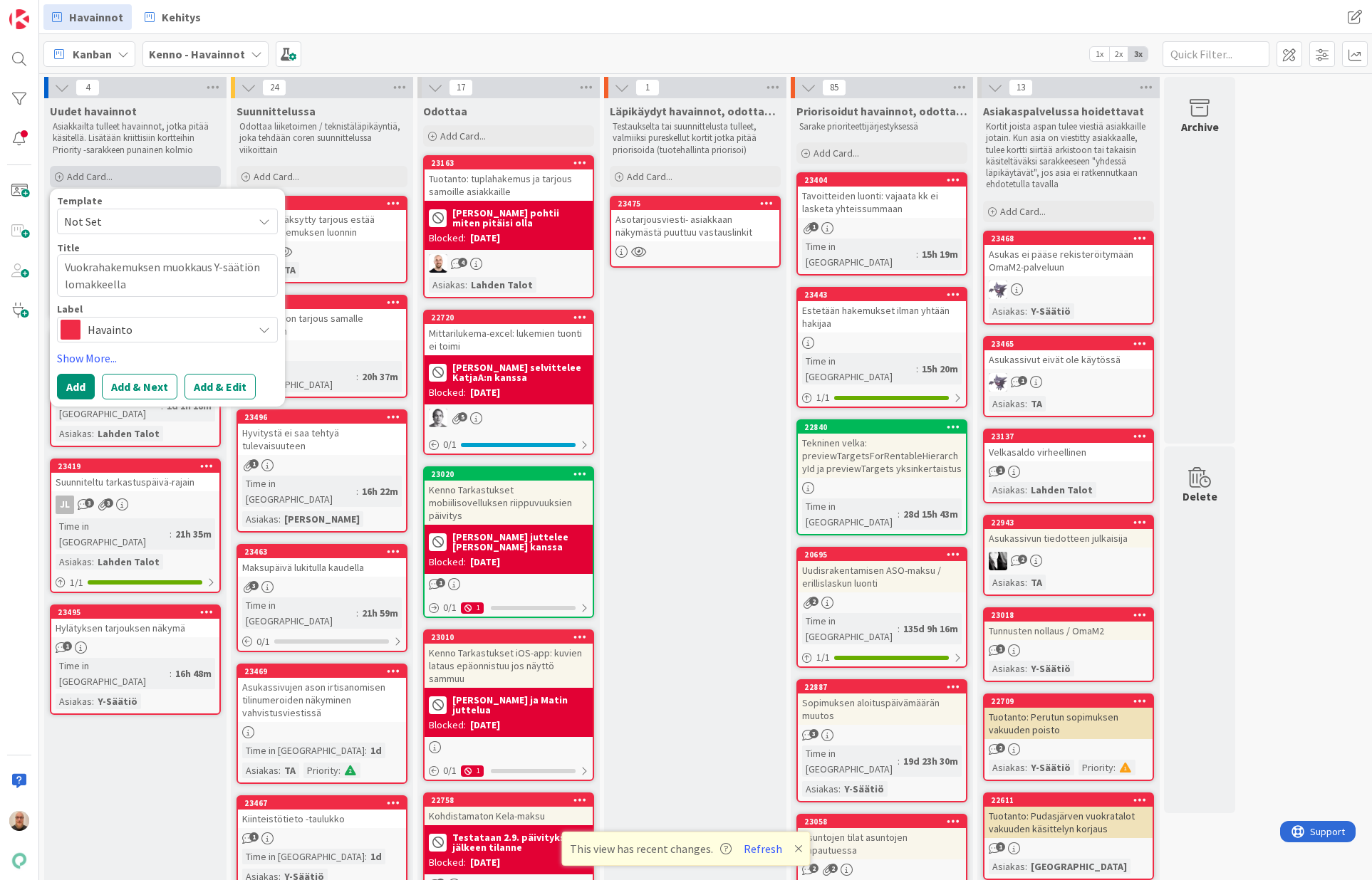
type textarea "Vuokrahakemuksen muokkaus Y-säätiön lomakkeella e"
type textarea "x"
type textarea "Vuokrahakemuksen muokkaus Y-säätiön lomakkeella ep"
type textarea "x"
type textarea "Vuokrahakemuksen muokkaus Y-säätiön lomakkeella epä"
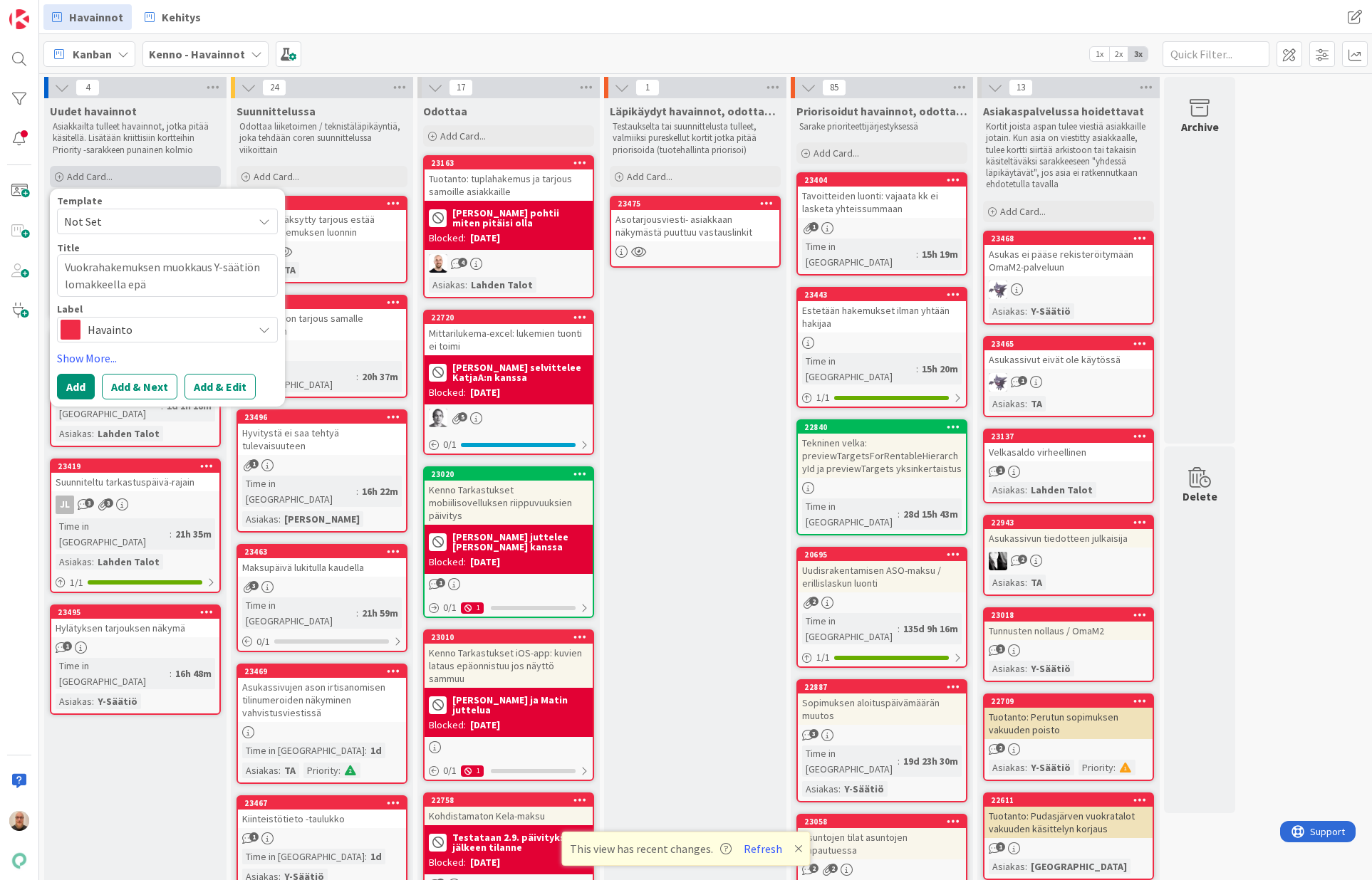
type textarea "x"
type textarea "Vuokrahakemuksen muokkaus Y-säätiön lomakkeella epäo"
type textarea "x"
type textarea "Vuokrahakemuksen muokkaus Y-säätiön lomakkeella epäon"
type textarea "x"
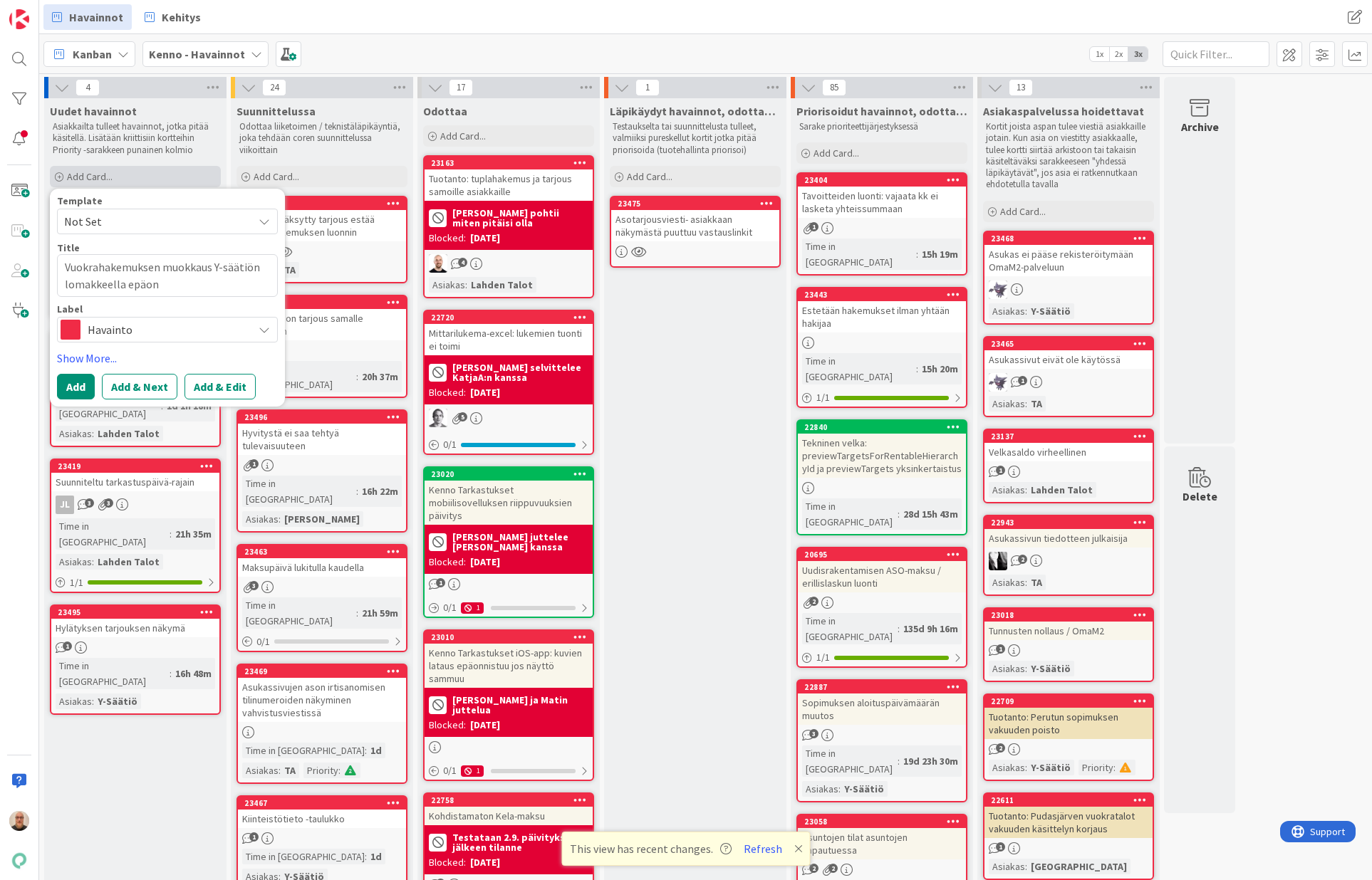
type textarea "Vuokrahakemuksen muokkaus Y-säätiön lomakkeella epäonn"
type textarea "x"
type textarea "Vuokrahakemuksen muokkaus Y-säätiön lomakkeella epäonni"
type textarea "x"
type textarea "Vuokrahakemuksen muokkaus Y-säätiön lomakkeella epäonnis"
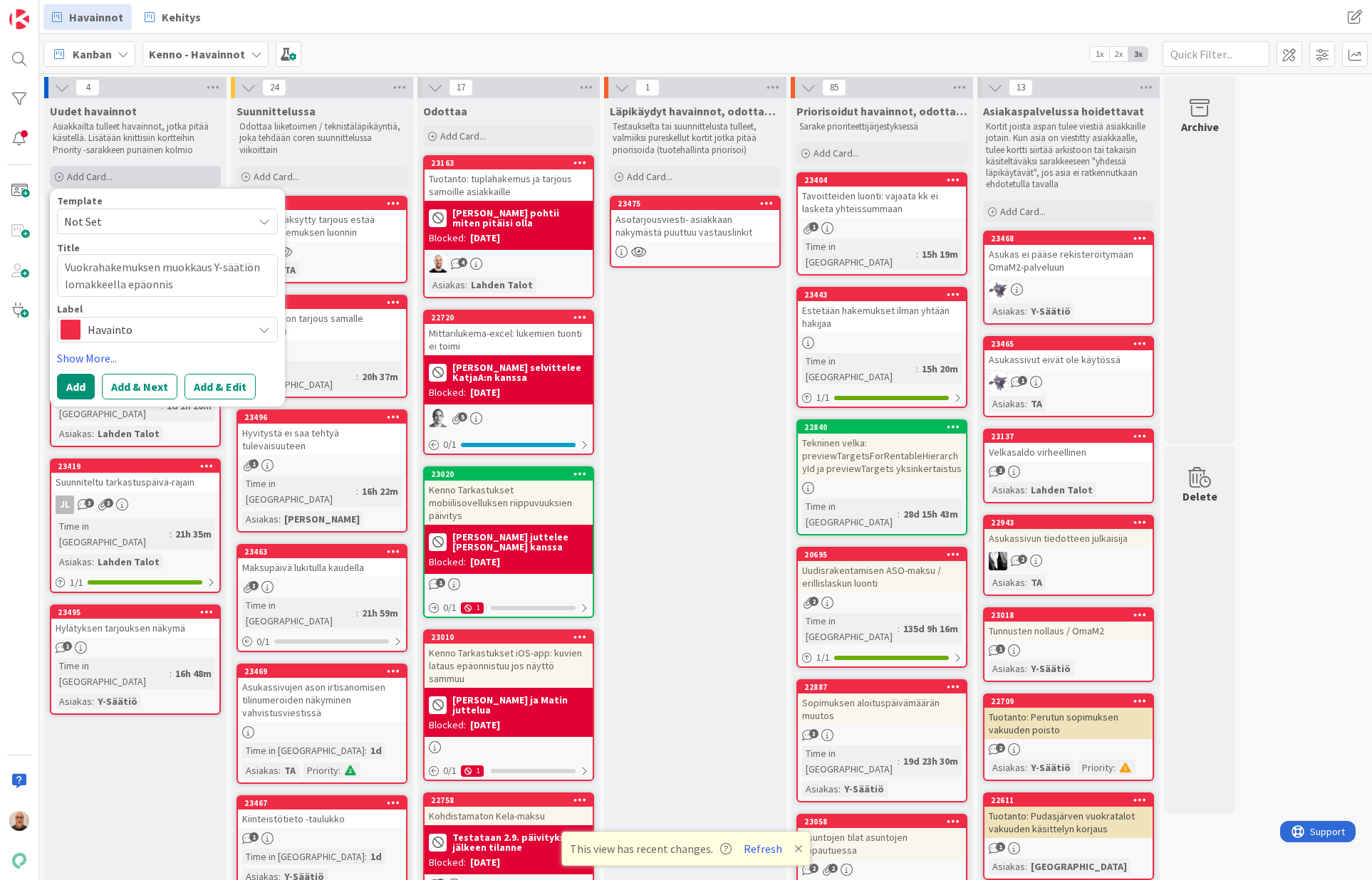
type textarea "x"
type textarea "Vuokrahakemuksen muokkaus Y-säätiön lomakkeella epäonnist"
type textarea "x"
type textarea "Vuokrahakemuksen muokkaus Y-säätiön lomakkeella epäonnistu"
type textarea "x"
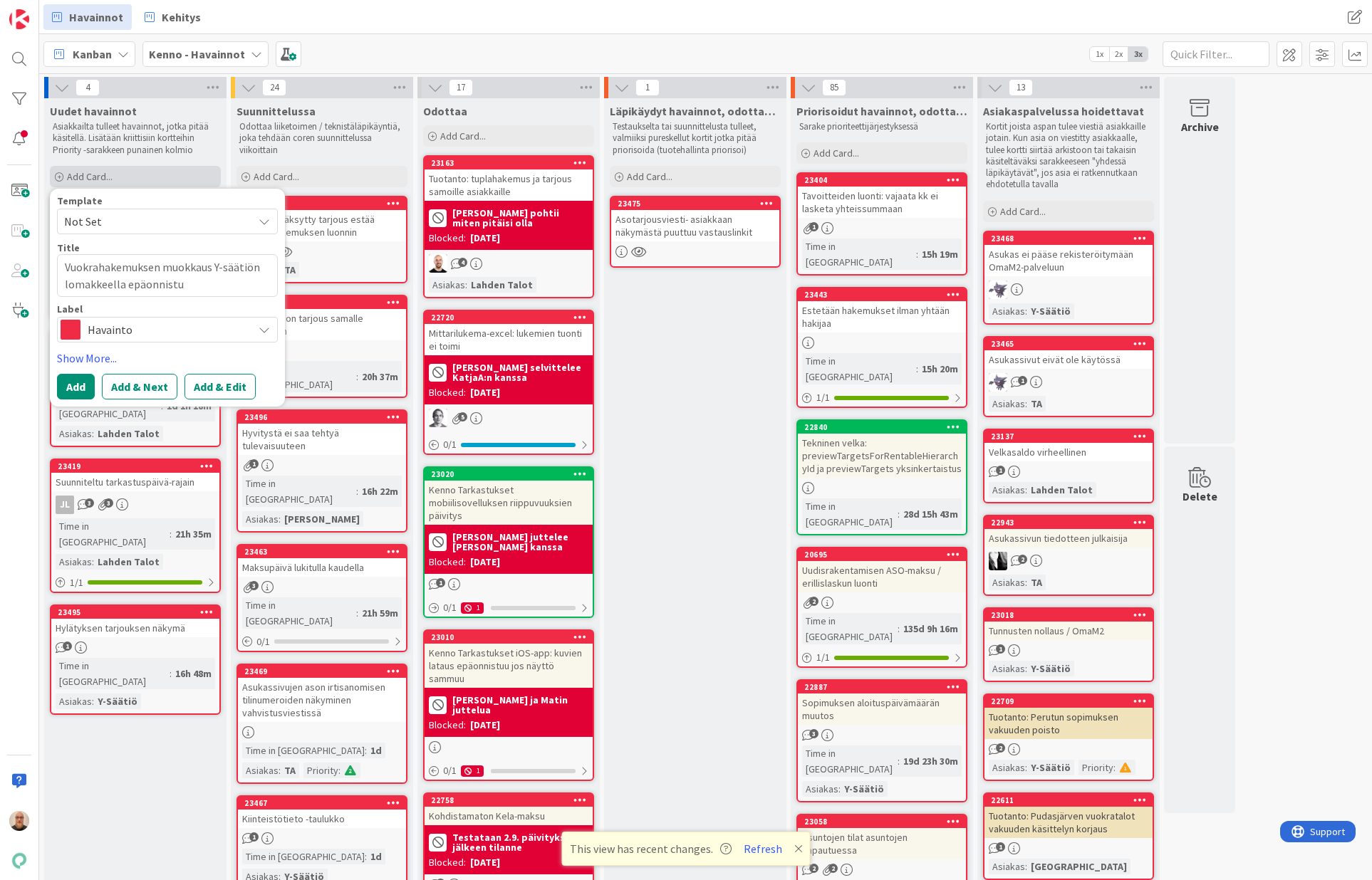
type textarea "Vuokrahakemuksen muokkaus Y-säätiön lomakkeella epäonnistuu"
click at [116, 284] on textarea "Vuokrahakemuksen muokkaus Y-säätiön lomakkeella epäonnistuu" at bounding box center [167, 275] width 221 height 42
type textarea "x"
type textarea "Vuokrahakemuksen muokkaus Y-säätiön lomakkeela epäonnistuu"
type textarea "x"
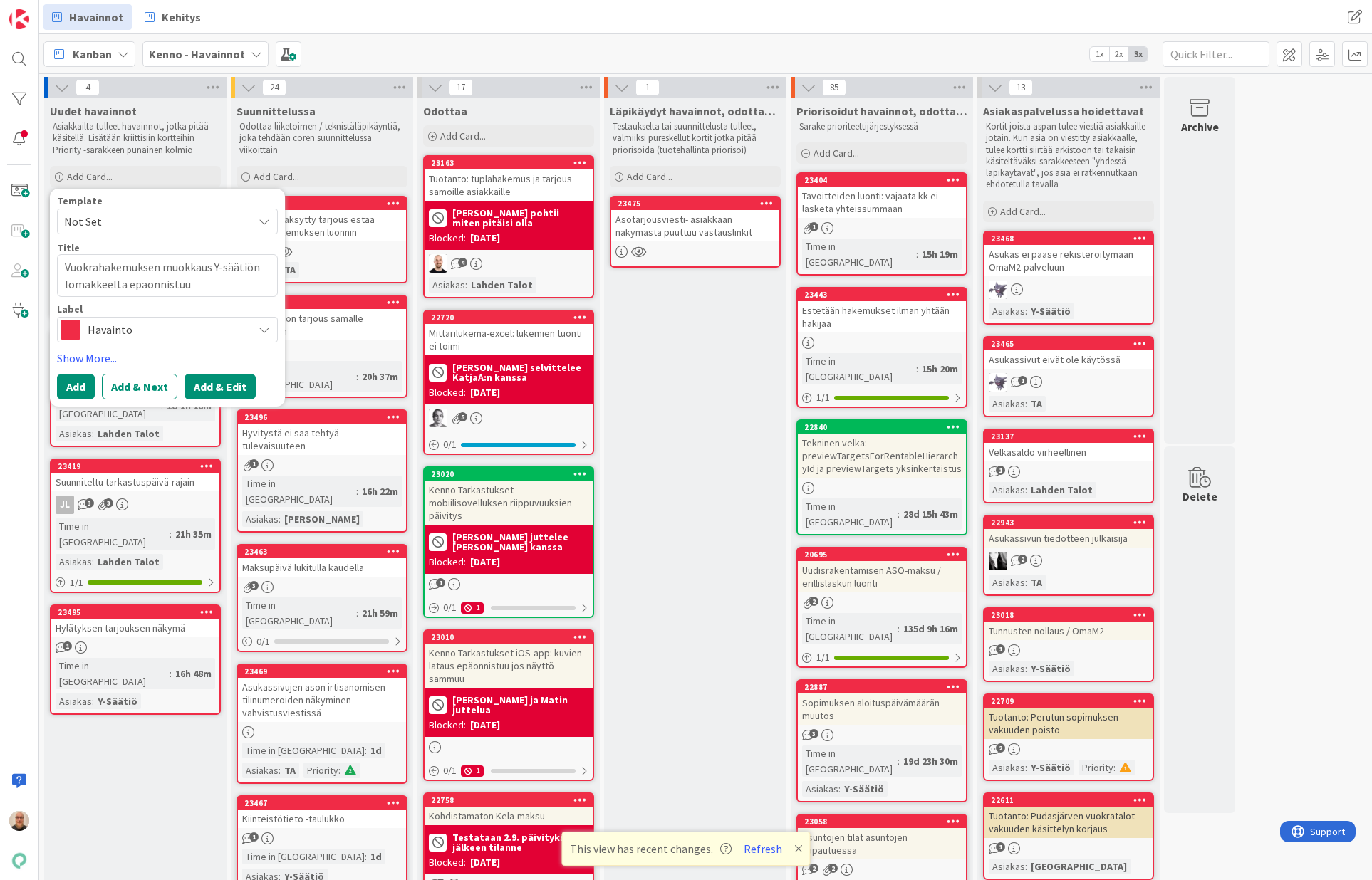
type textarea "Vuokrahakemuksen muokkaus Y-säätiön lomakkeelta epäonnistuu"
click at [213, 387] on button "Add & Edit" at bounding box center [220, 386] width 71 height 25
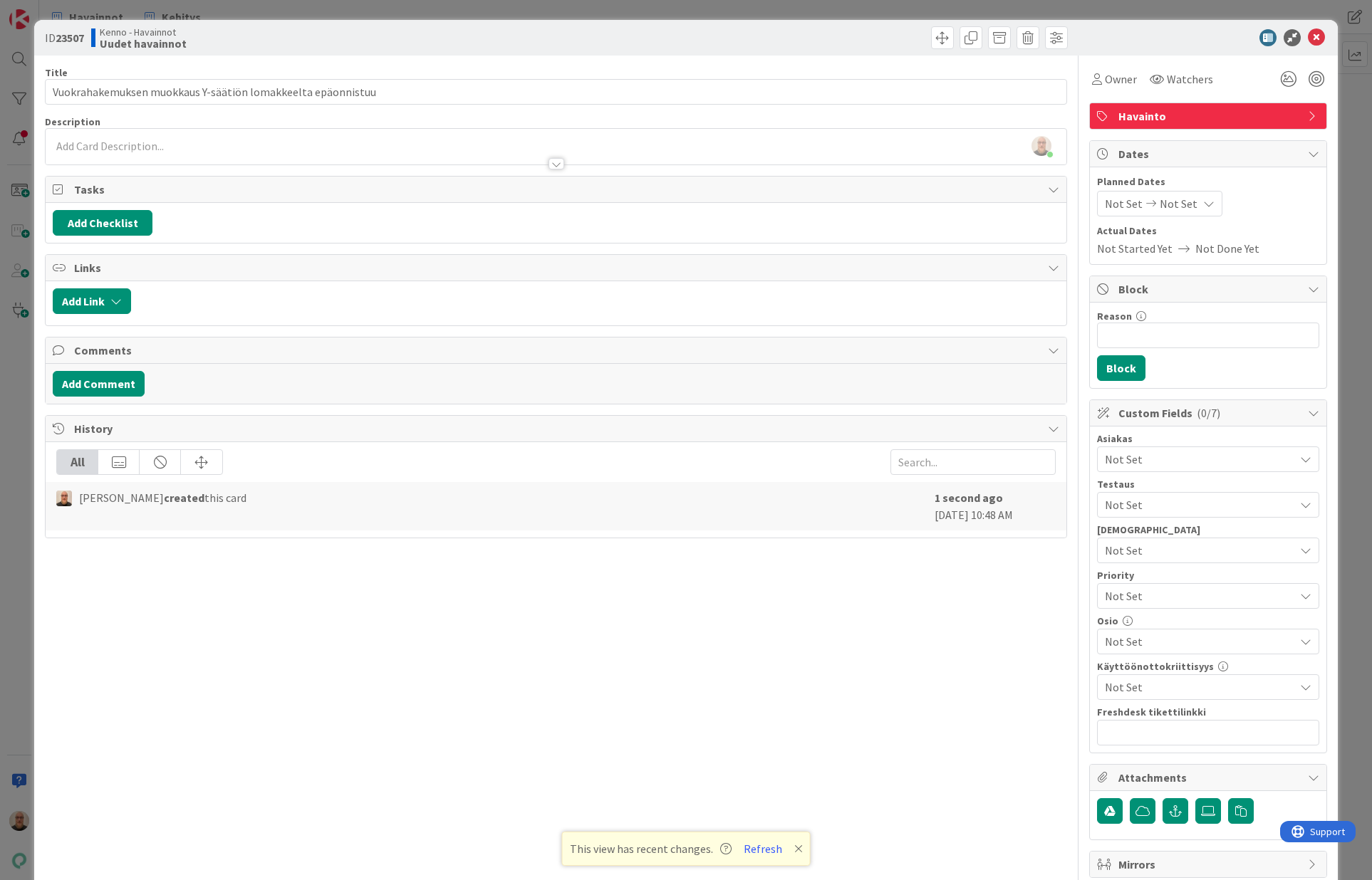
click at [1131, 460] on span "Not Set" at bounding box center [1199, 459] width 190 height 17
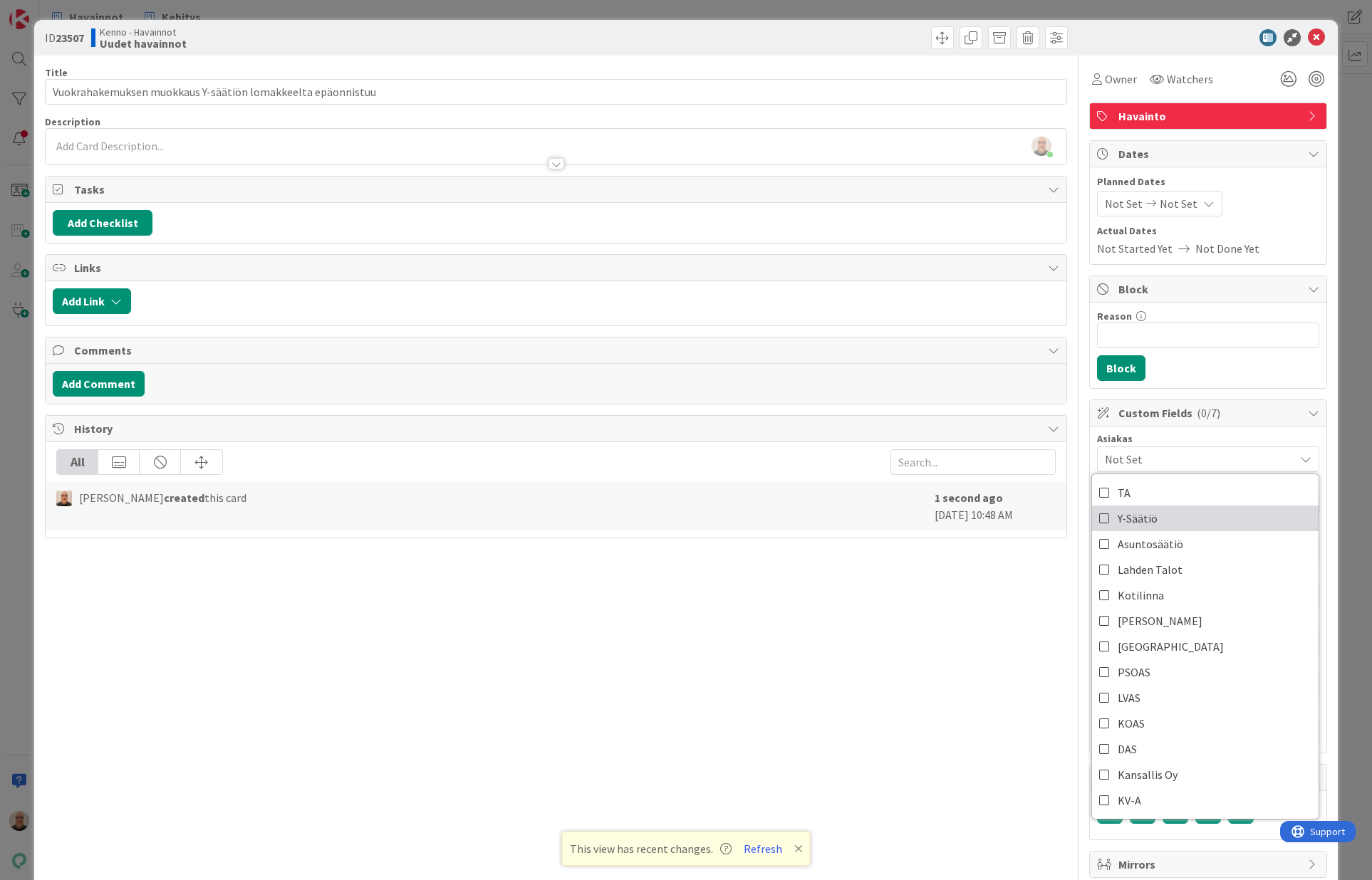
click at [1130, 519] on span "Y-Säätiö" at bounding box center [1137, 519] width 40 height 21
click at [594, 139] on div "[PERSON_NAME] just joined" at bounding box center [556, 147] width 1021 height 36
